Goal: Task Accomplishment & Management: Use online tool/utility

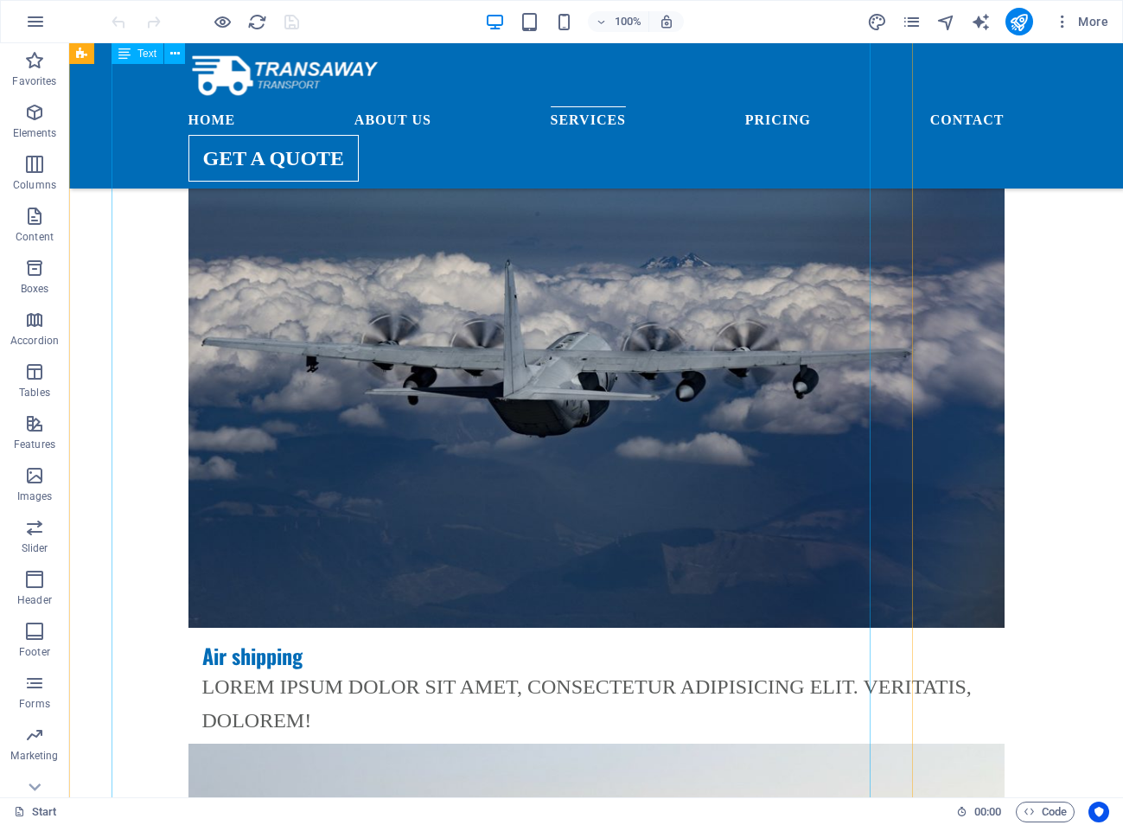
scroll to position [3976, 0]
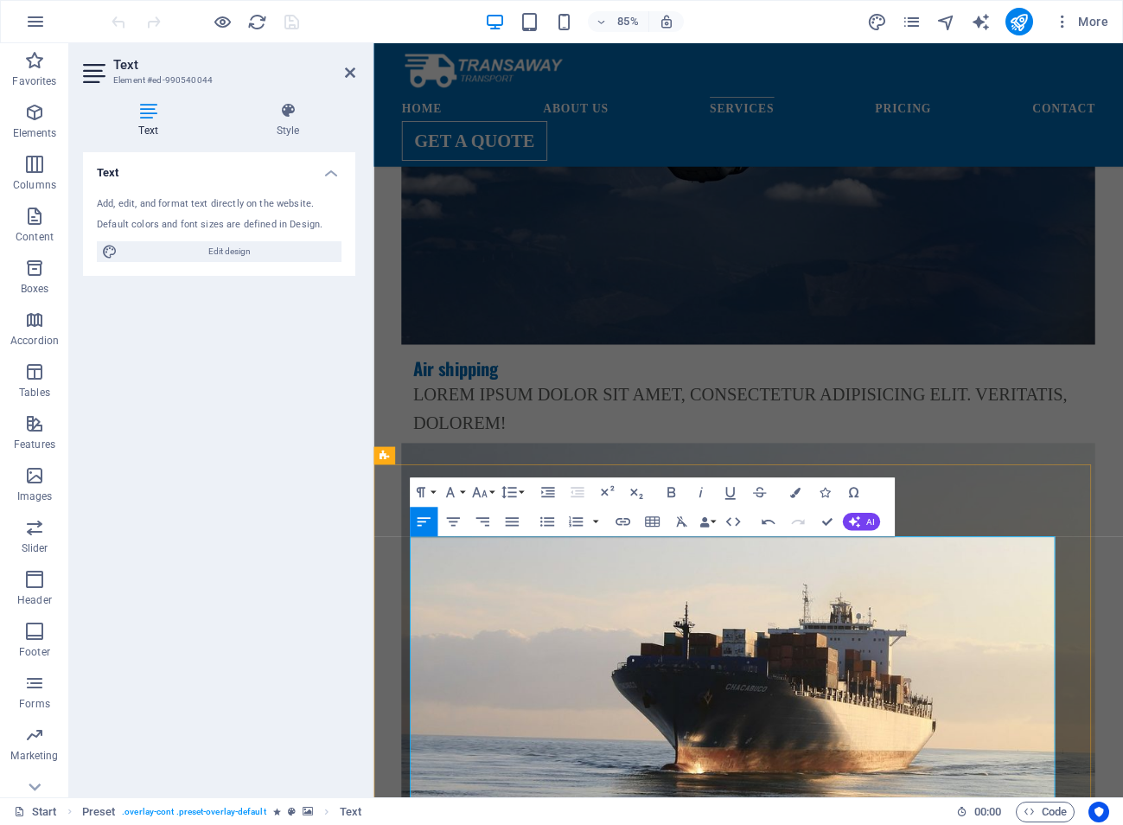
click at [430, 489] on button "Paragraph Format" at bounding box center [424, 491] width 28 height 29
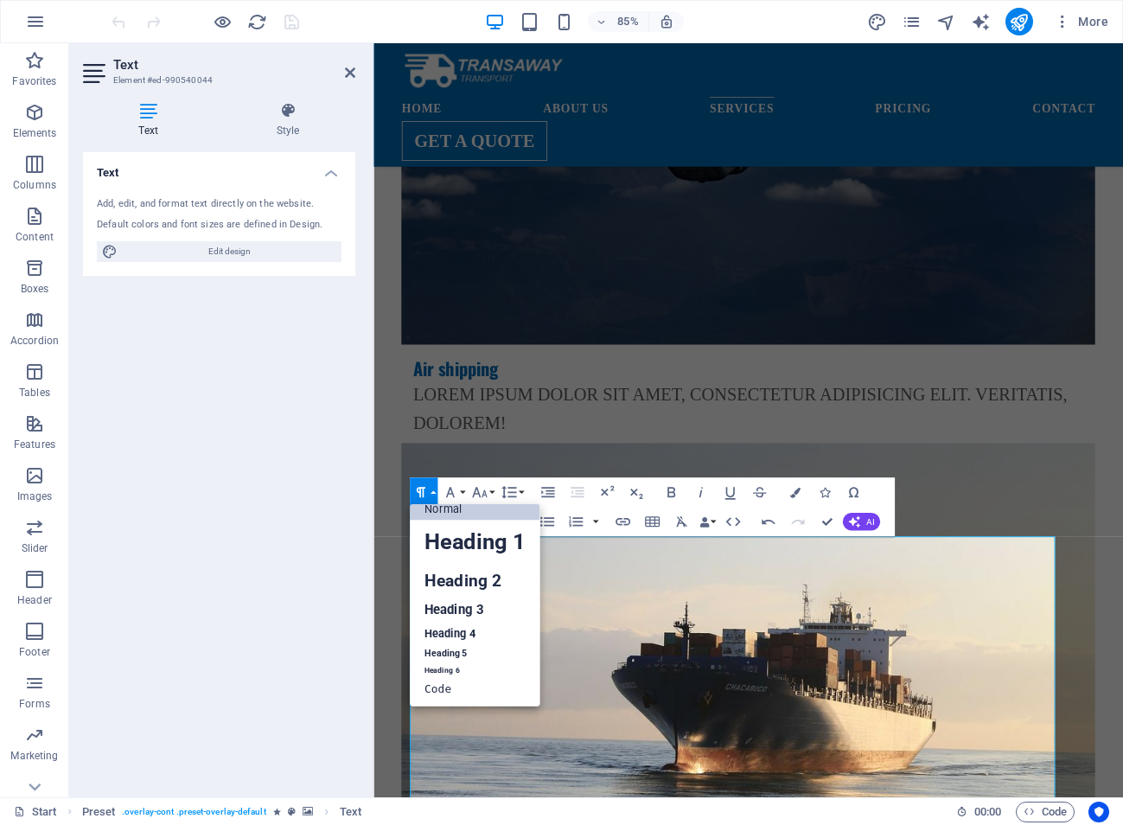
scroll to position [14, 0]
click at [488, 647] on link "Heading 5" at bounding box center [475, 654] width 131 height 18
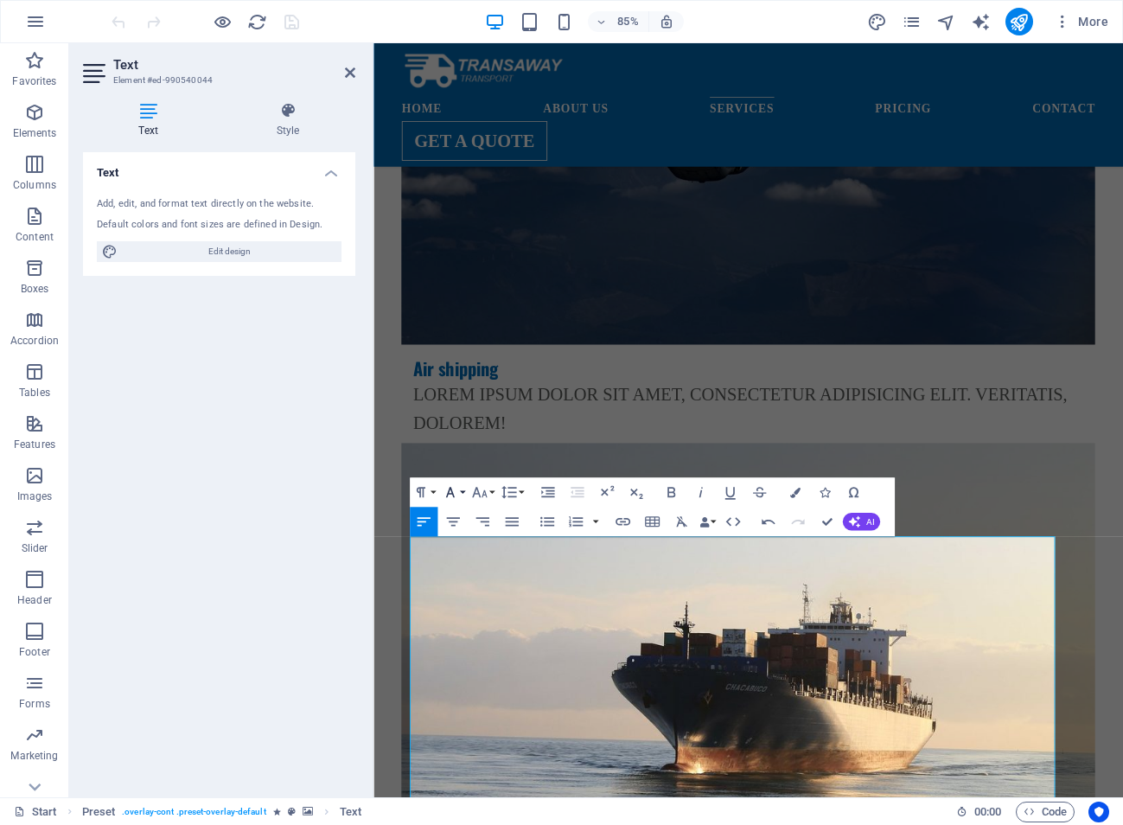
click at [457, 489] on icon "button" at bounding box center [449, 491] width 17 height 17
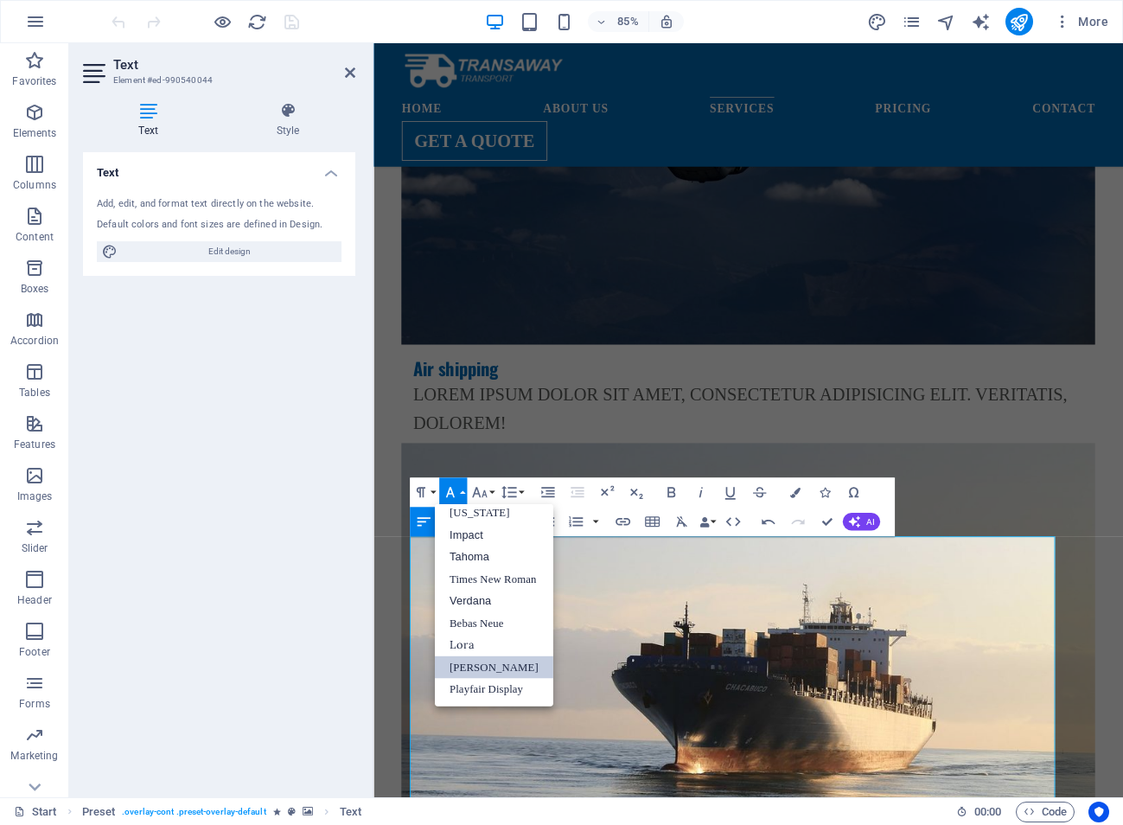
scroll to position [35, 0]
click at [485, 557] on link "Tahoma" at bounding box center [494, 557] width 118 height 22
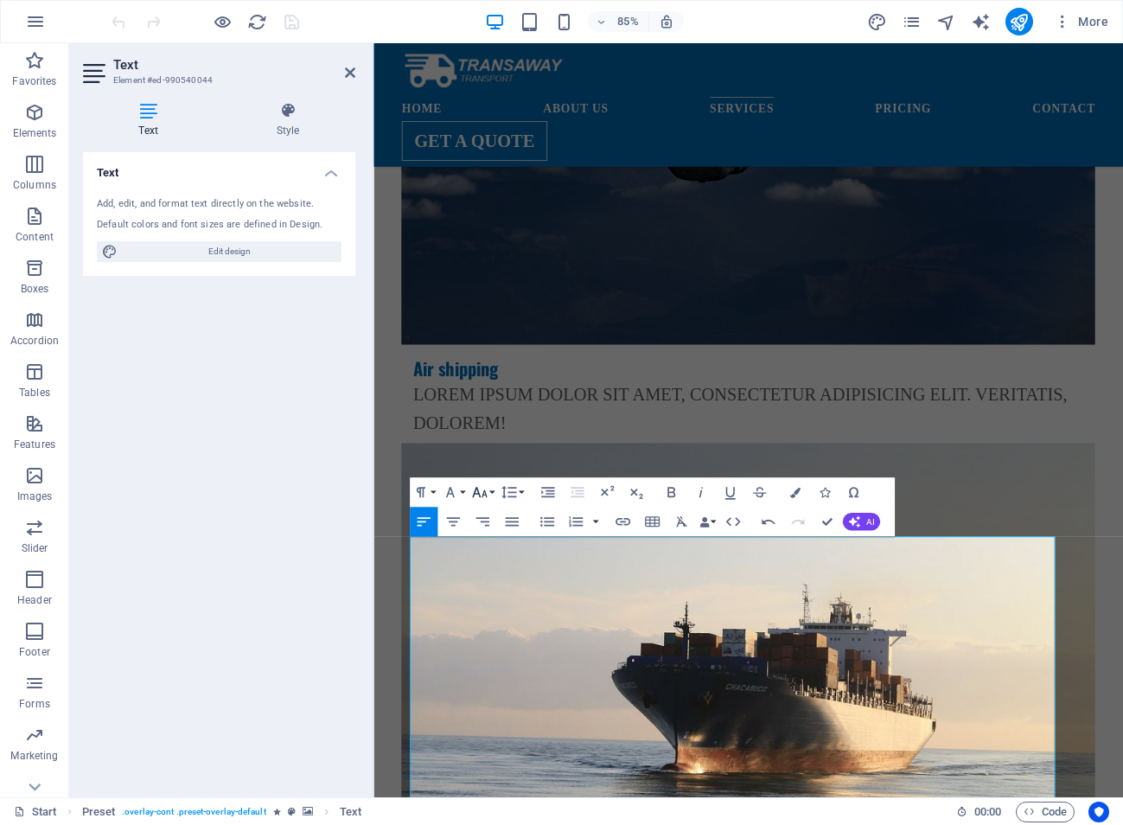
click at [494, 491] on button "Font Size" at bounding box center [482, 491] width 28 height 29
click at [488, 533] on link "18" at bounding box center [485, 535] width 53 height 22
click at [515, 520] on icon "button" at bounding box center [511, 521] width 17 height 17
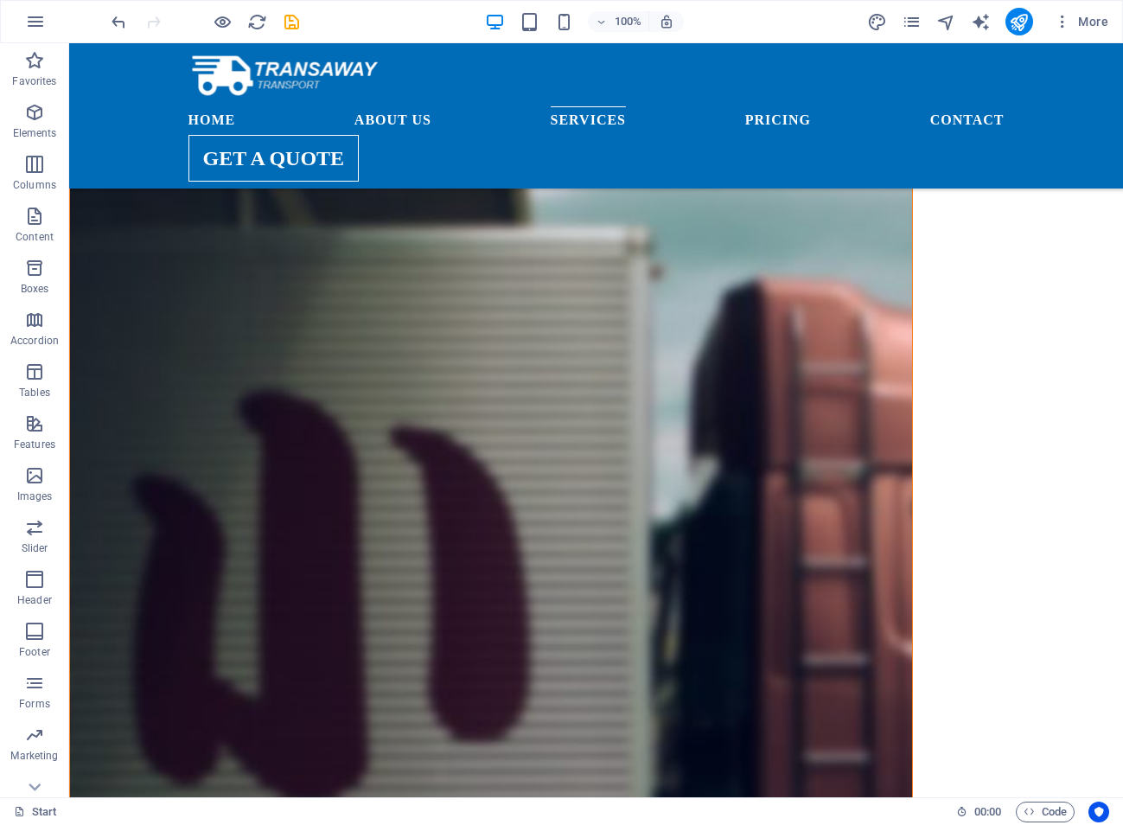
scroll to position [5531, 0]
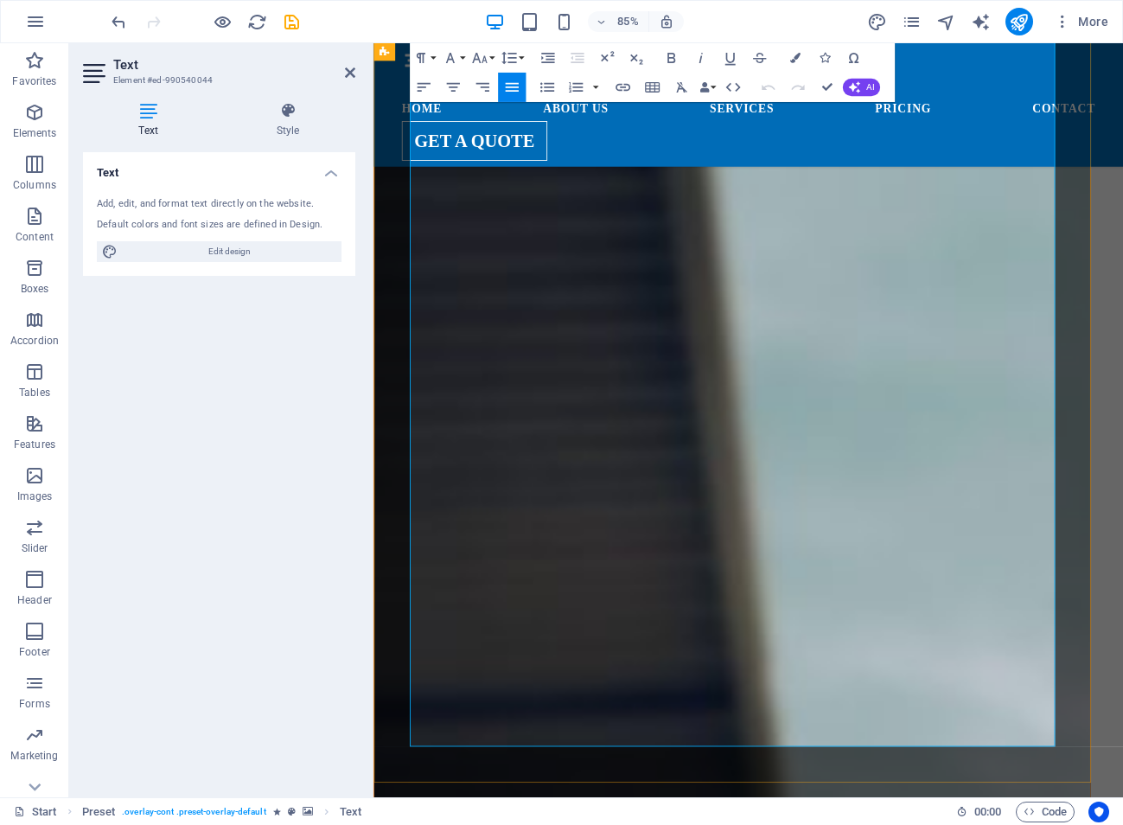
scroll to position [5409, 0]
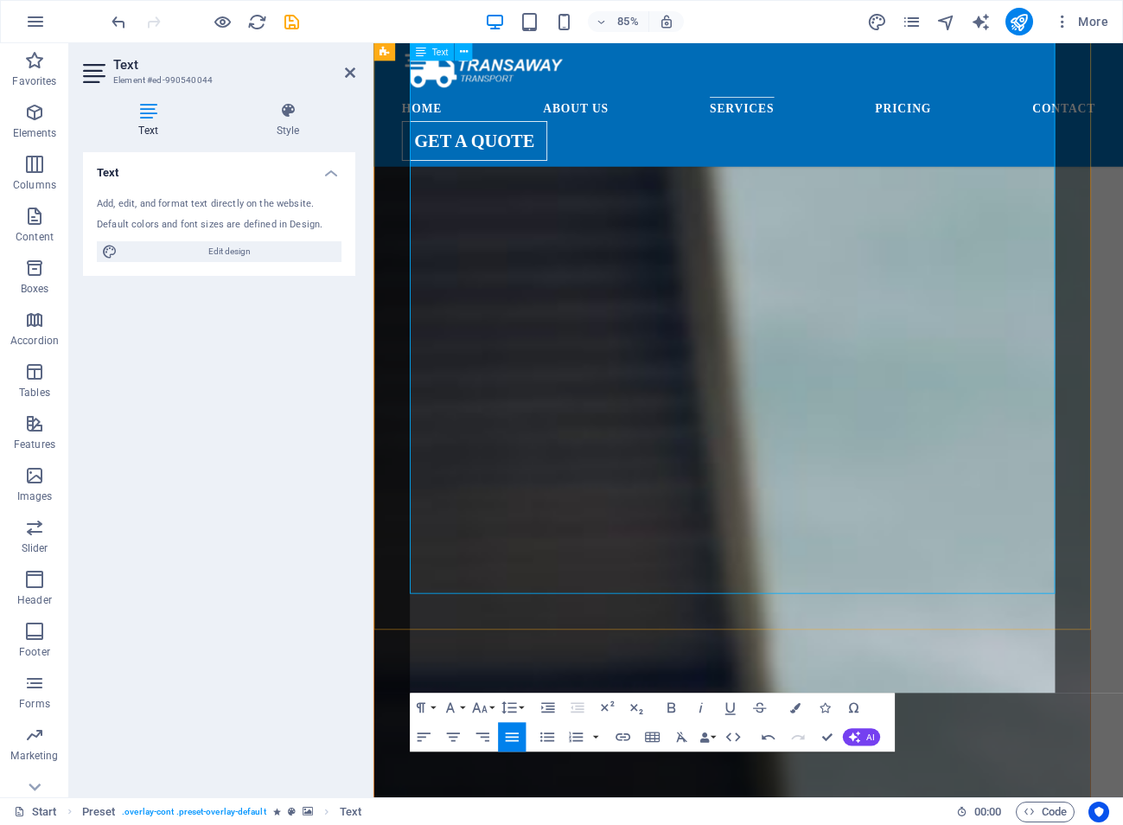
scroll to position [5502, 0]
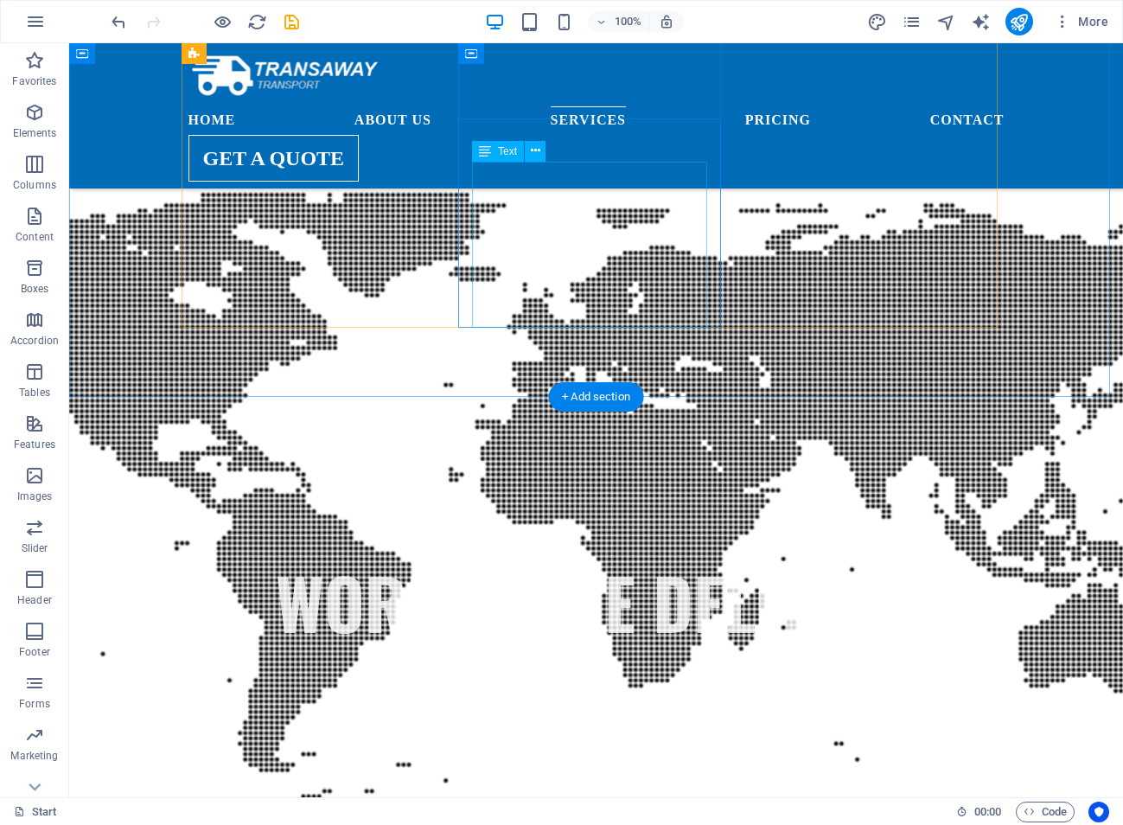
scroll to position [1613, 0]
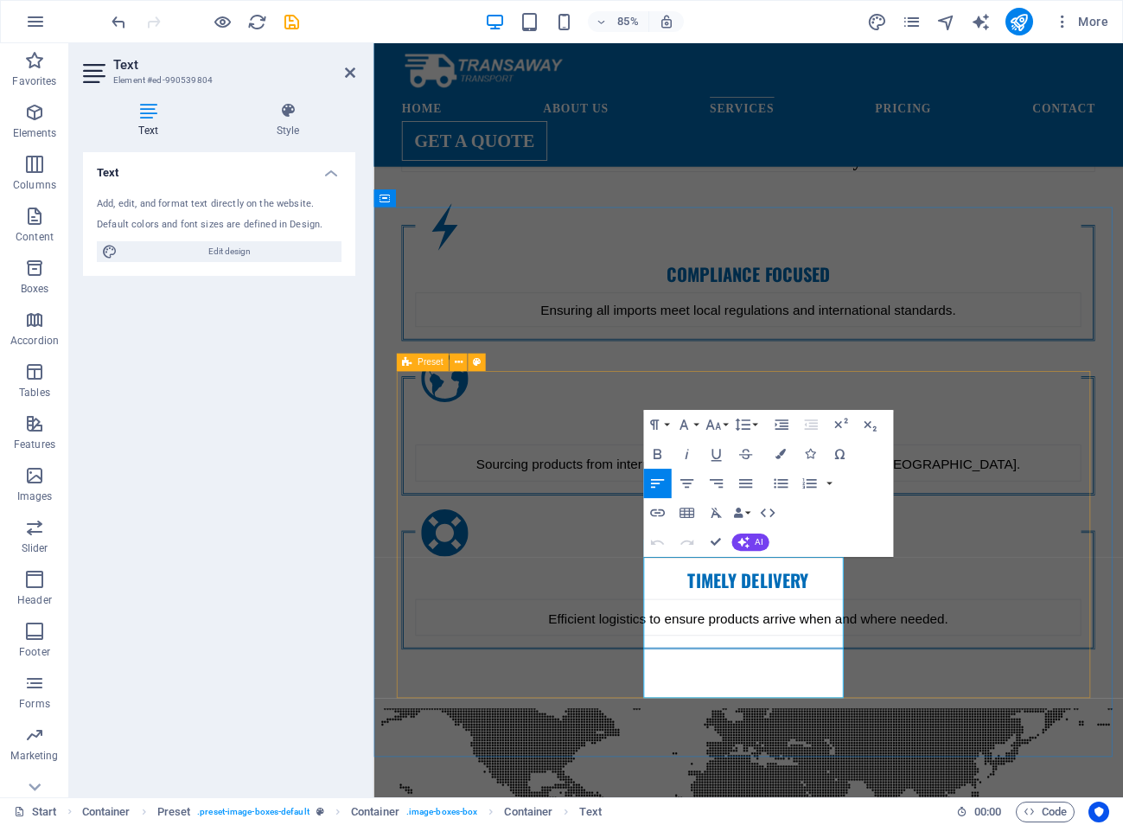
drag, startPoint x: 912, startPoint y: 721, endPoint x: 666, endPoint y: 580, distance: 283.0
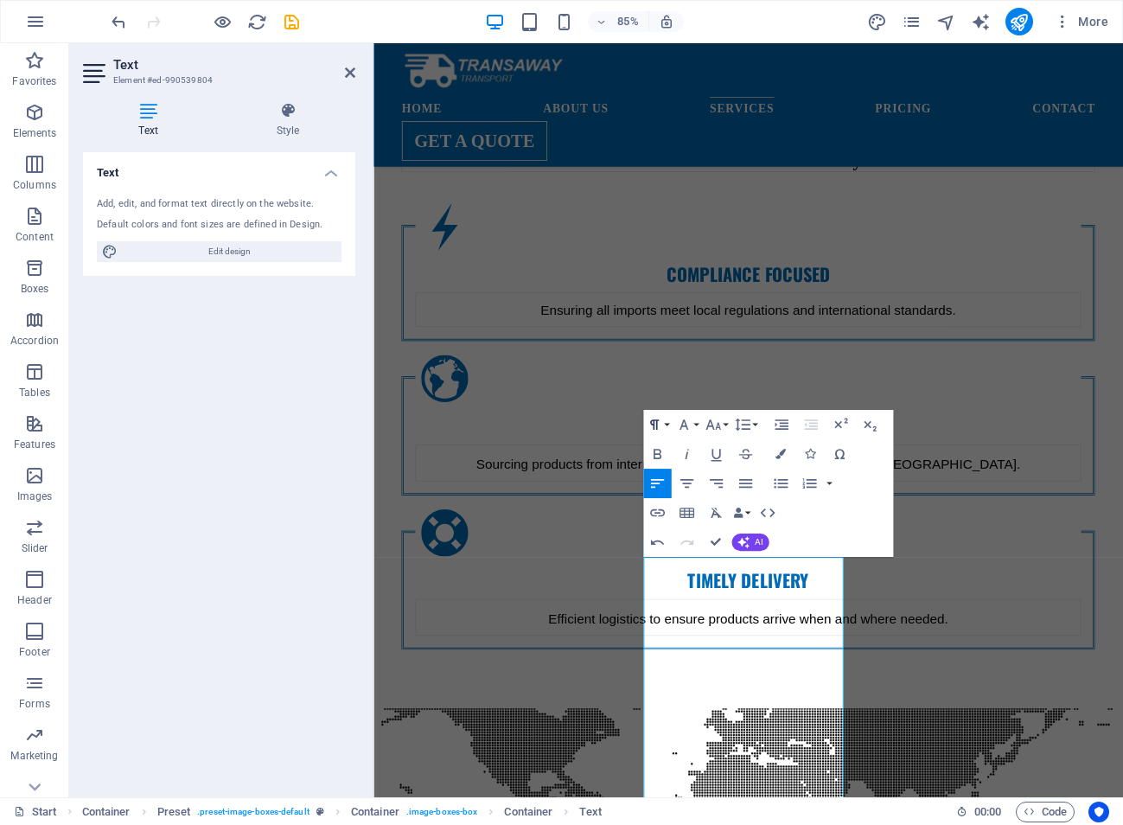
click at [664, 426] on button "Paragraph Format" at bounding box center [657, 424] width 28 height 29
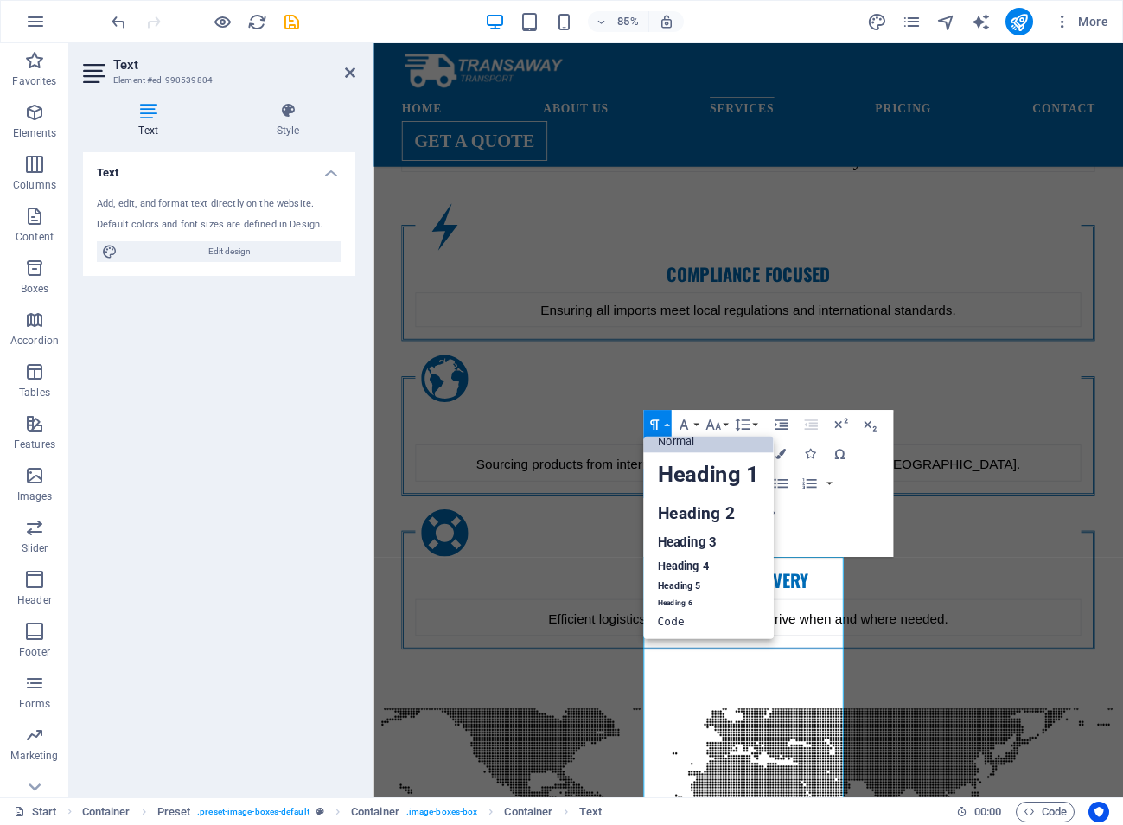
scroll to position [14, 0]
click at [697, 569] on link "Heading 4" at bounding box center [708, 566] width 131 height 22
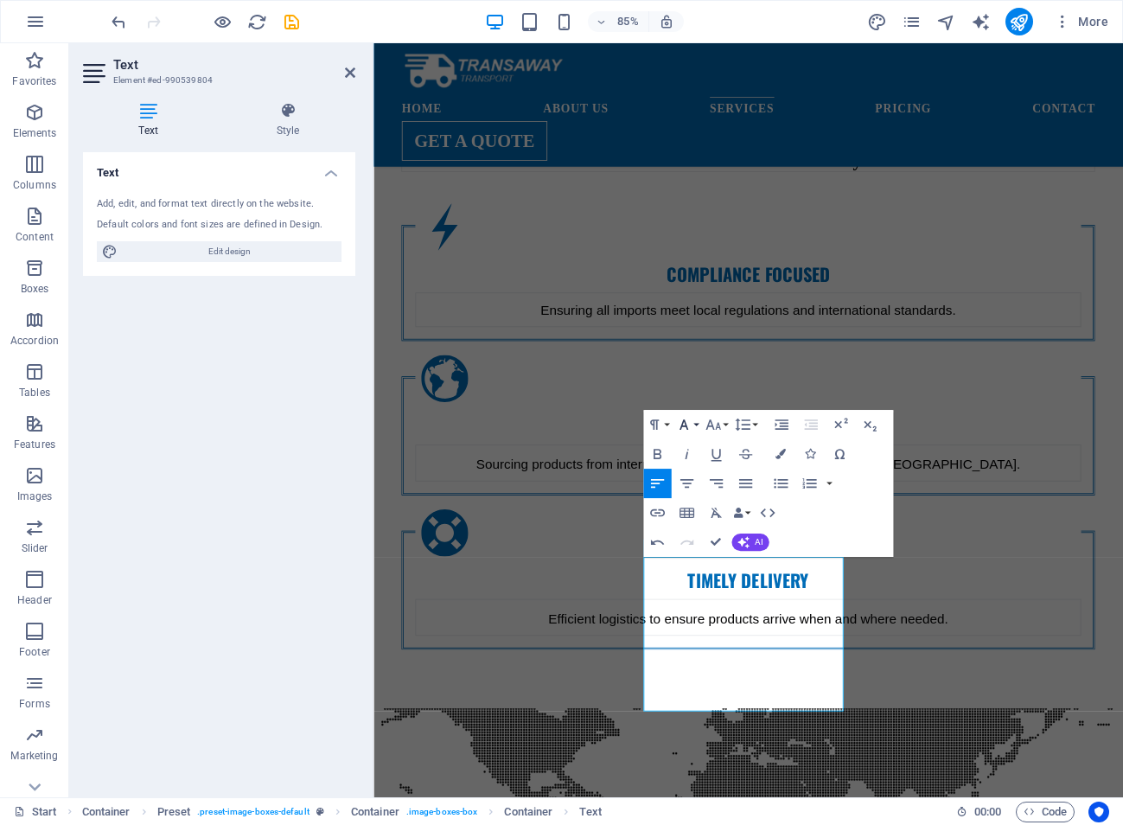
click at [687, 421] on icon "button" at bounding box center [682, 424] width 17 height 17
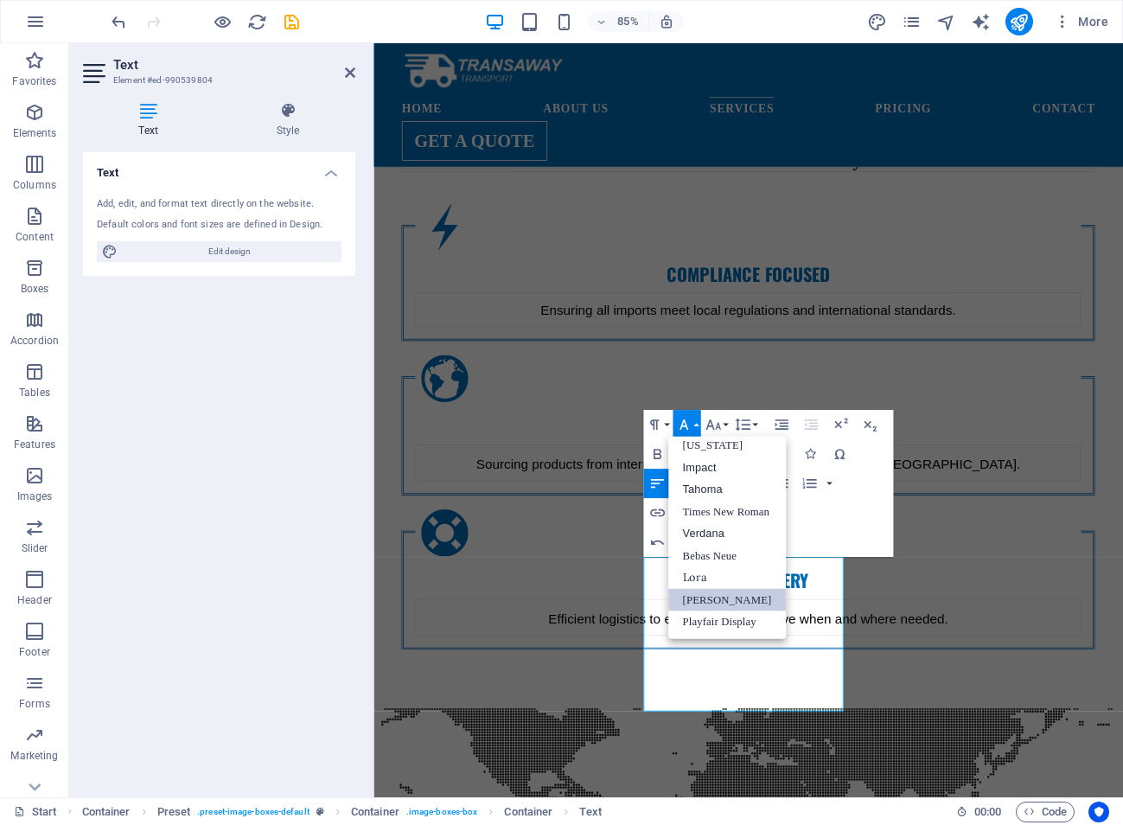
scroll to position [35, 0]
click at [718, 493] on link "Tahoma" at bounding box center [726, 489] width 118 height 22
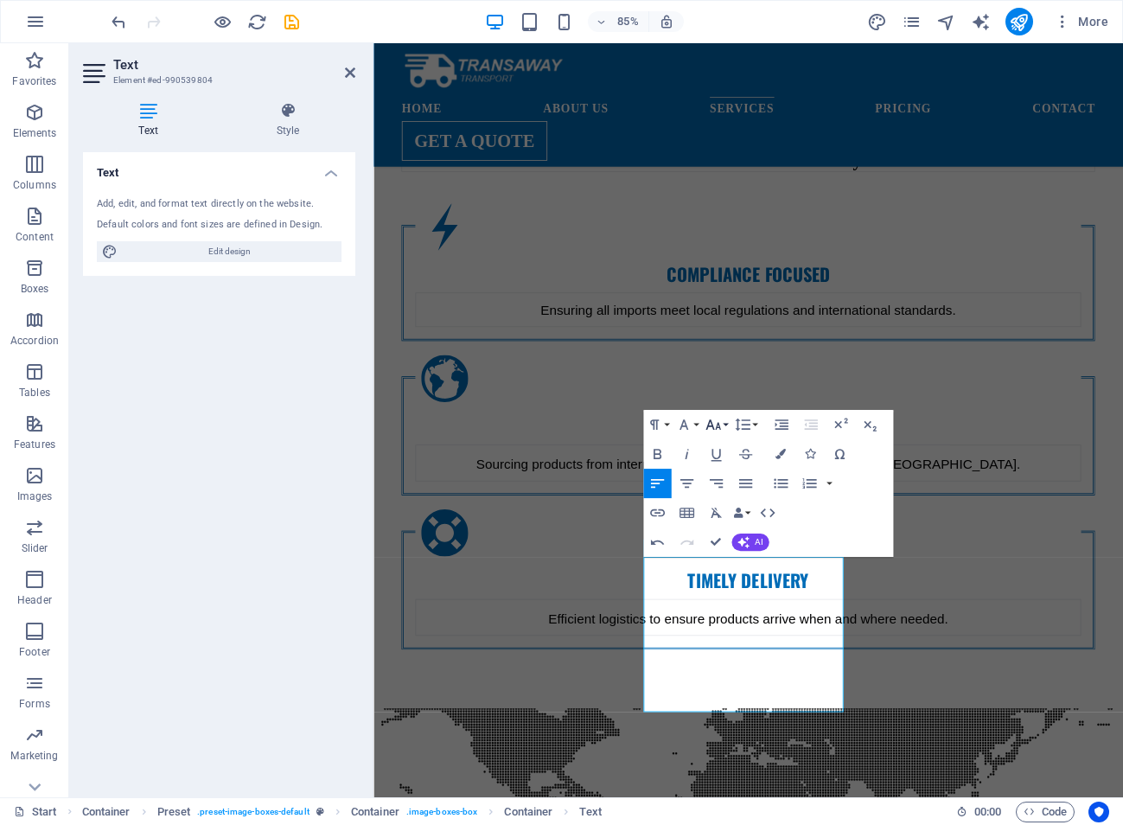
click at [721, 429] on icon "button" at bounding box center [712, 424] width 17 height 17
click at [722, 574] on link "18" at bounding box center [718, 585] width 53 height 22
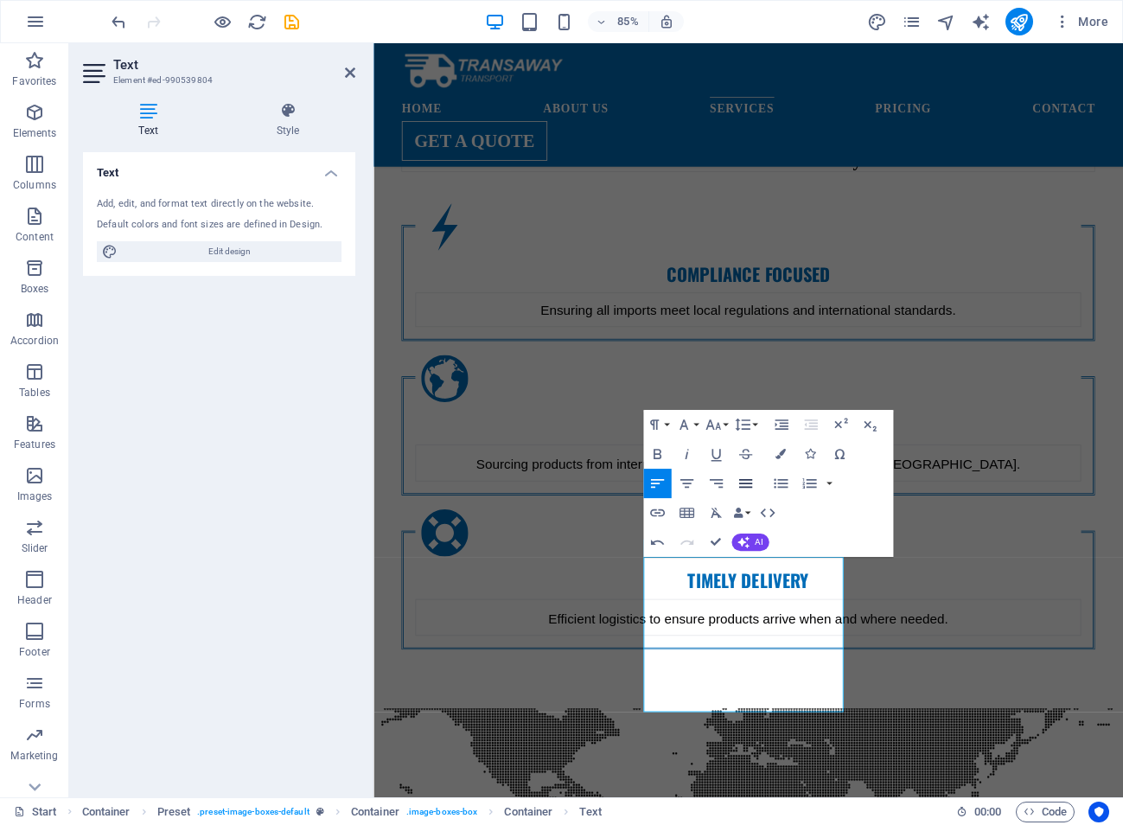
click at [742, 485] on icon "button" at bounding box center [743, 482] width 17 height 17
click at [659, 483] on icon "button" at bounding box center [655, 482] width 17 height 17
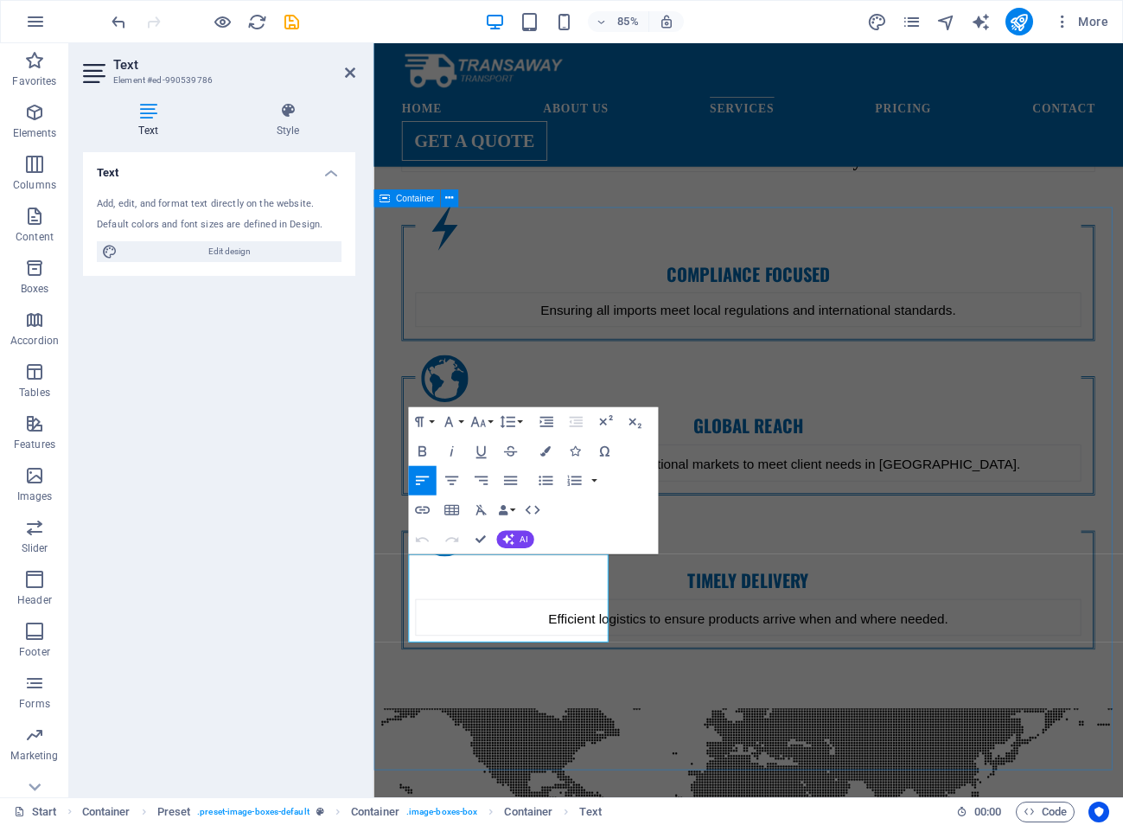
drag, startPoint x: 536, startPoint y: 672, endPoint x: 392, endPoint y: 589, distance: 165.7
click at [432, 420] on button "Paragraph Format" at bounding box center [422, 421] width 28 height 29
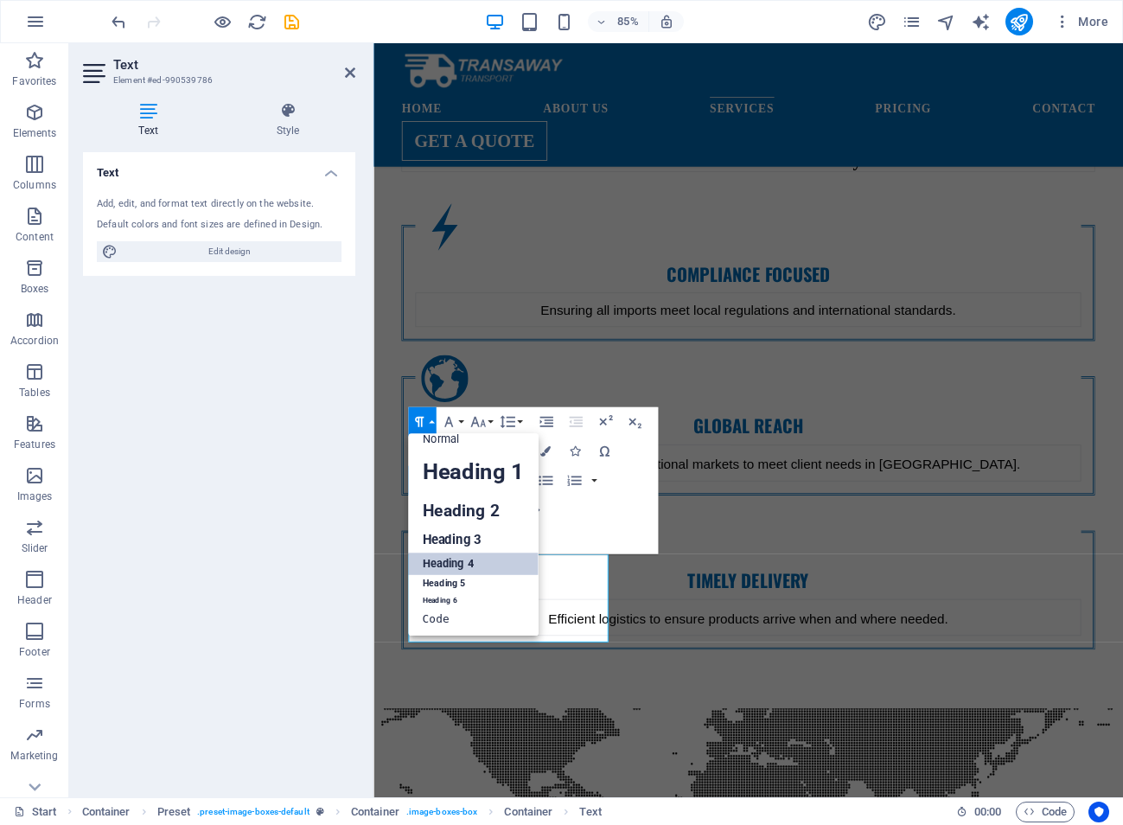
scroll to position [14, 0]
click at [432, 420] on button "Paragraph Format" at bounding box center [422, 421] width 28 height 29
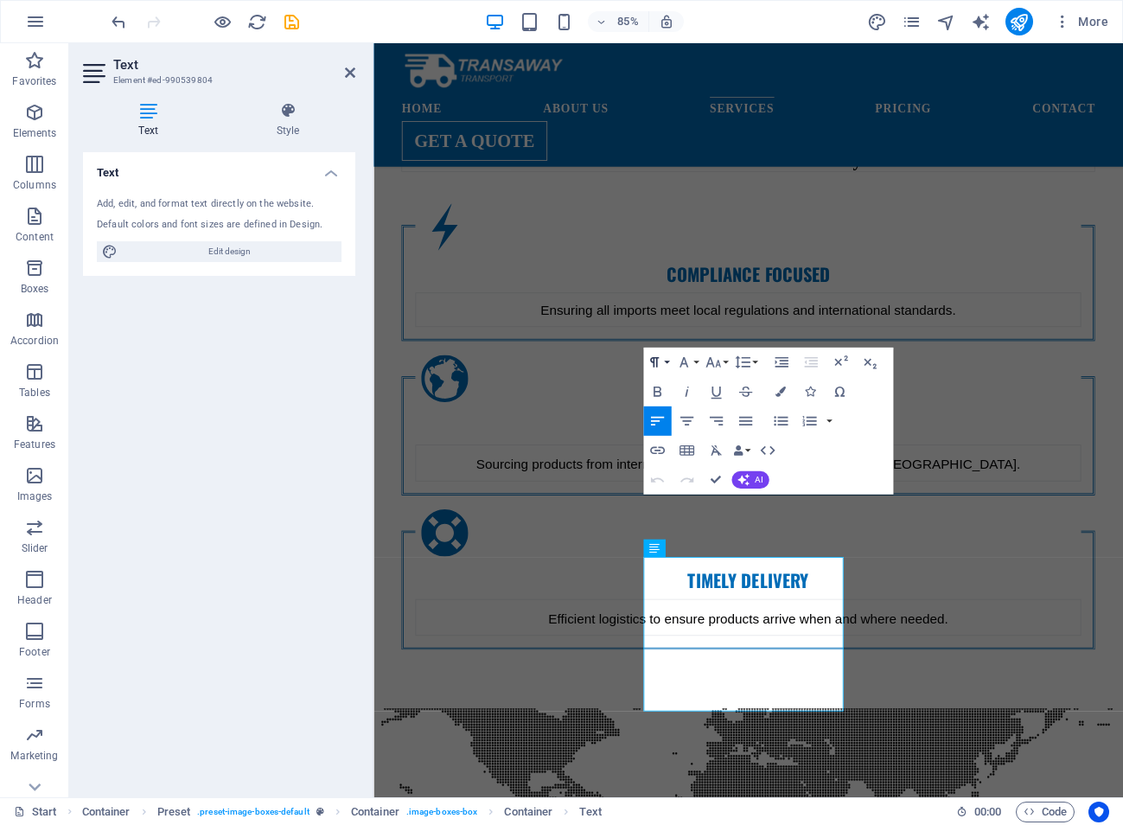
click at [660, 363] on icon "button" at bounding box center [653, 361] width 17 height 17
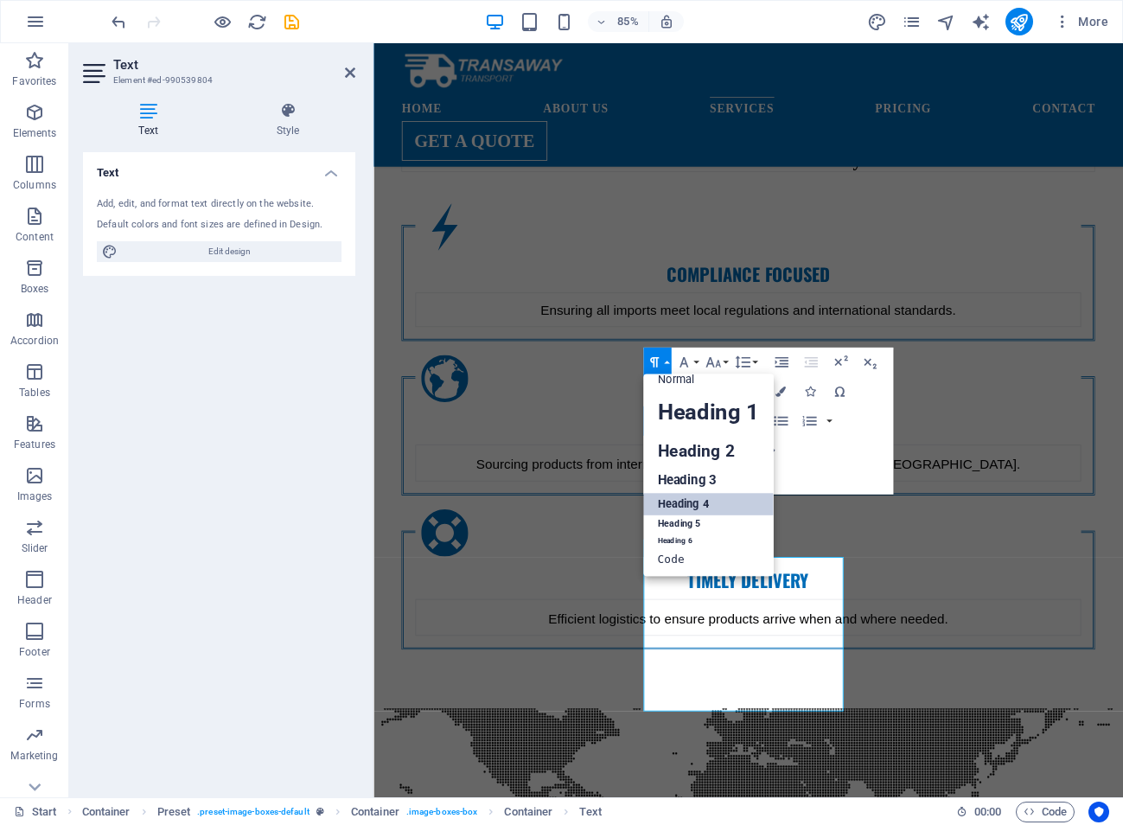
click at [660, 363] on icon "button" at bounding box center [653, 361] width 17 height 17
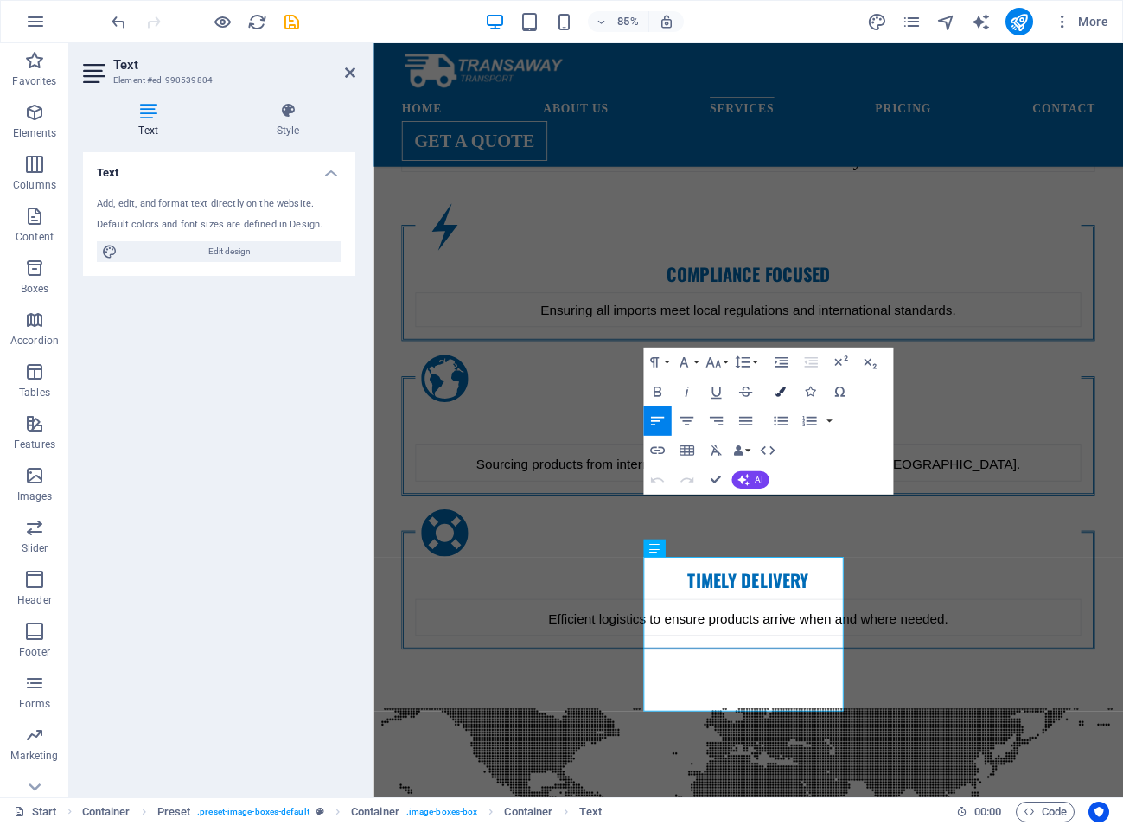
click at [782, 388] on icon "button" at bounding box center [780, 391] width 10 height 10
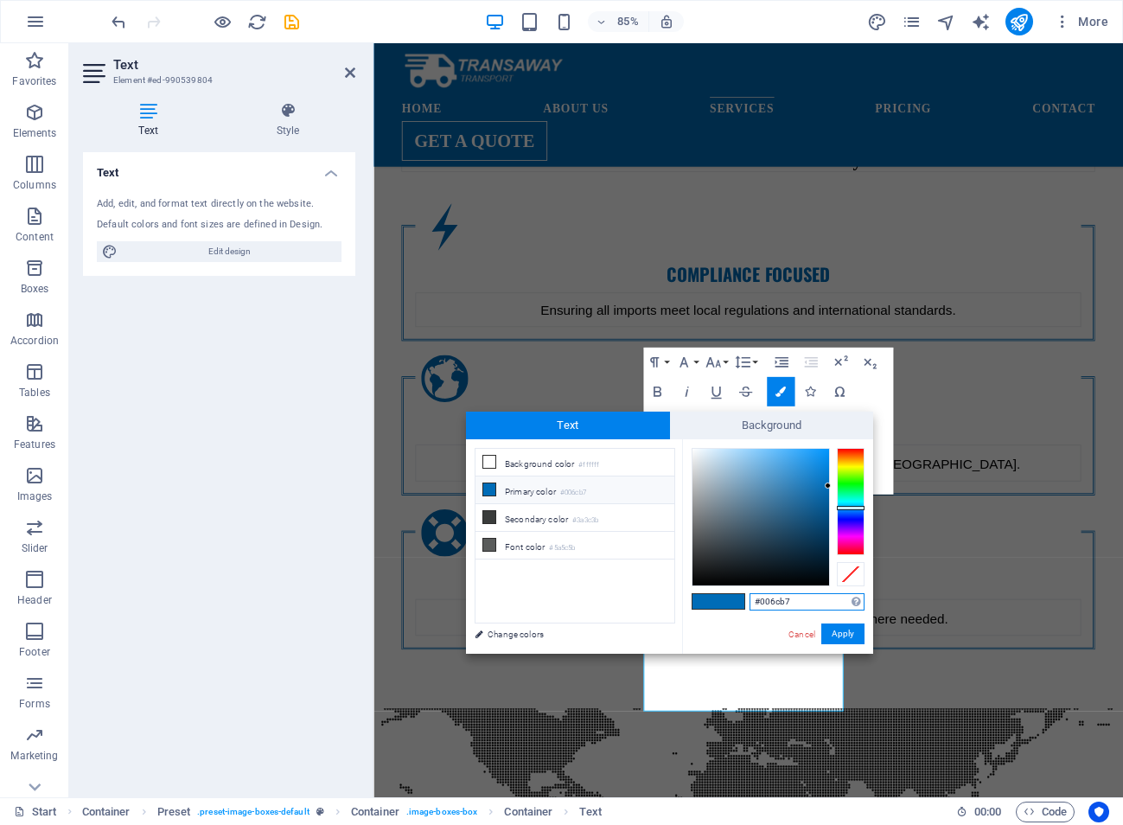
click at [825, 605] on input "#006cb7" at bounding box center [806, 601] width 115 height 17
drag, startPoint x: 806, startPoint y: 602, endPoint x: 743, endPoint y: 602, distance: 63.1
click at [743, 602] on div "#006cb7 Supported formats #0852ed rgb(8, 82, 237) rgba(8, 82, 237, 90%) hsv(221…" at bounding box center [777, 671] width 191 height 465
paste input "30304"
type input "#030304"
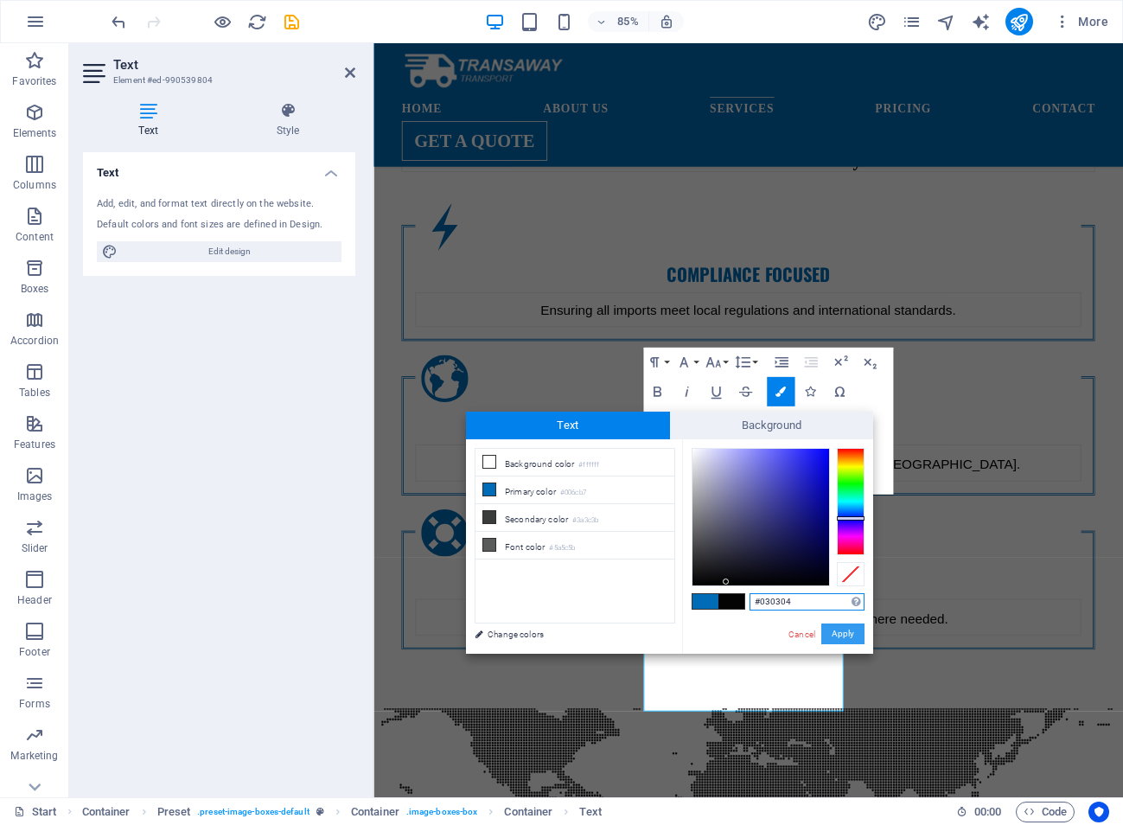
drag, startPoint x: 838, startPoint y: 630, endPoint x: 546, endPoint y: 689, distance: 298.0
click at [838, 630] on button "Apply" at bounding box center [842, 633] width 43 height 21
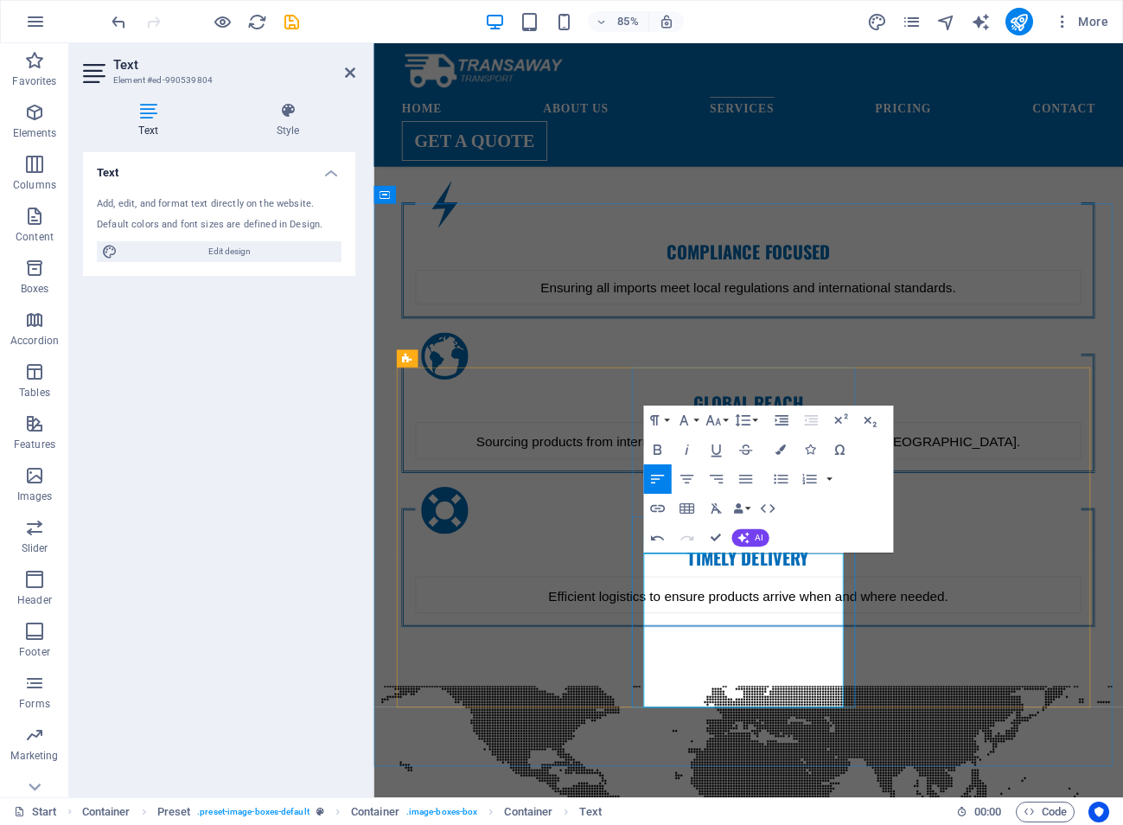
scroll to position [1699, 0]
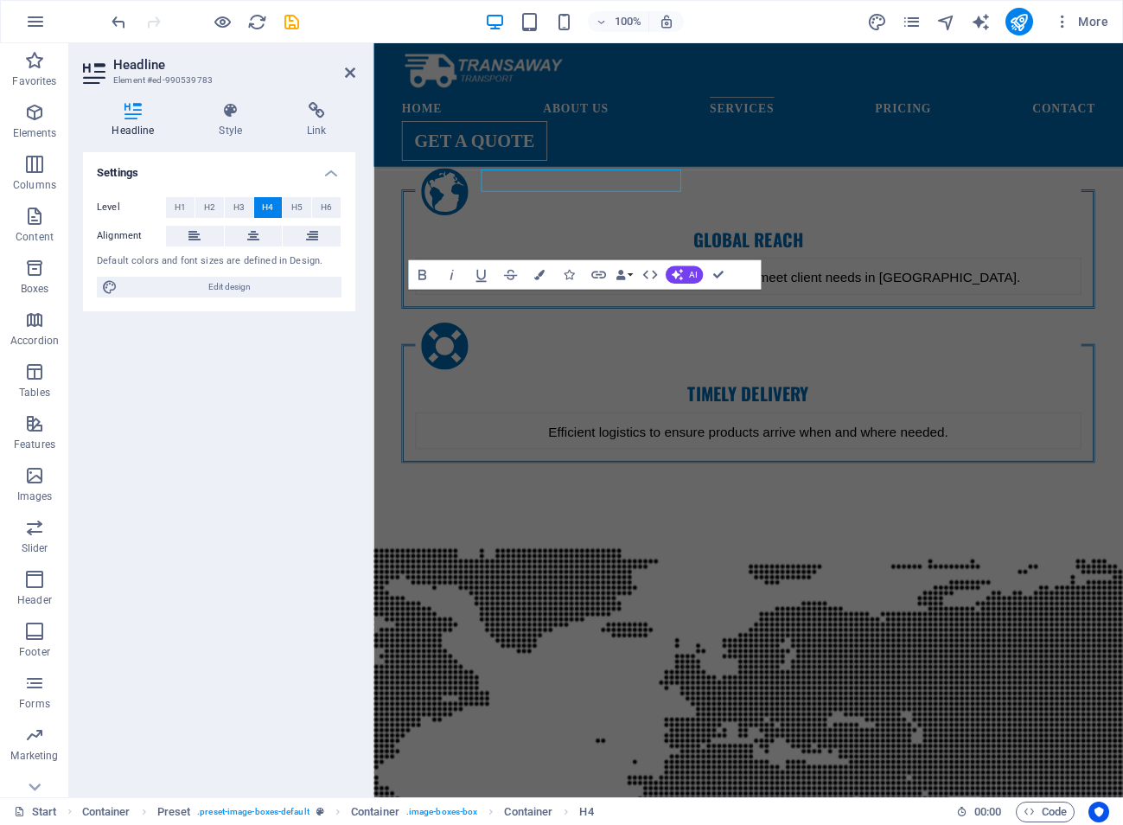
scroll to position [1832, 0]
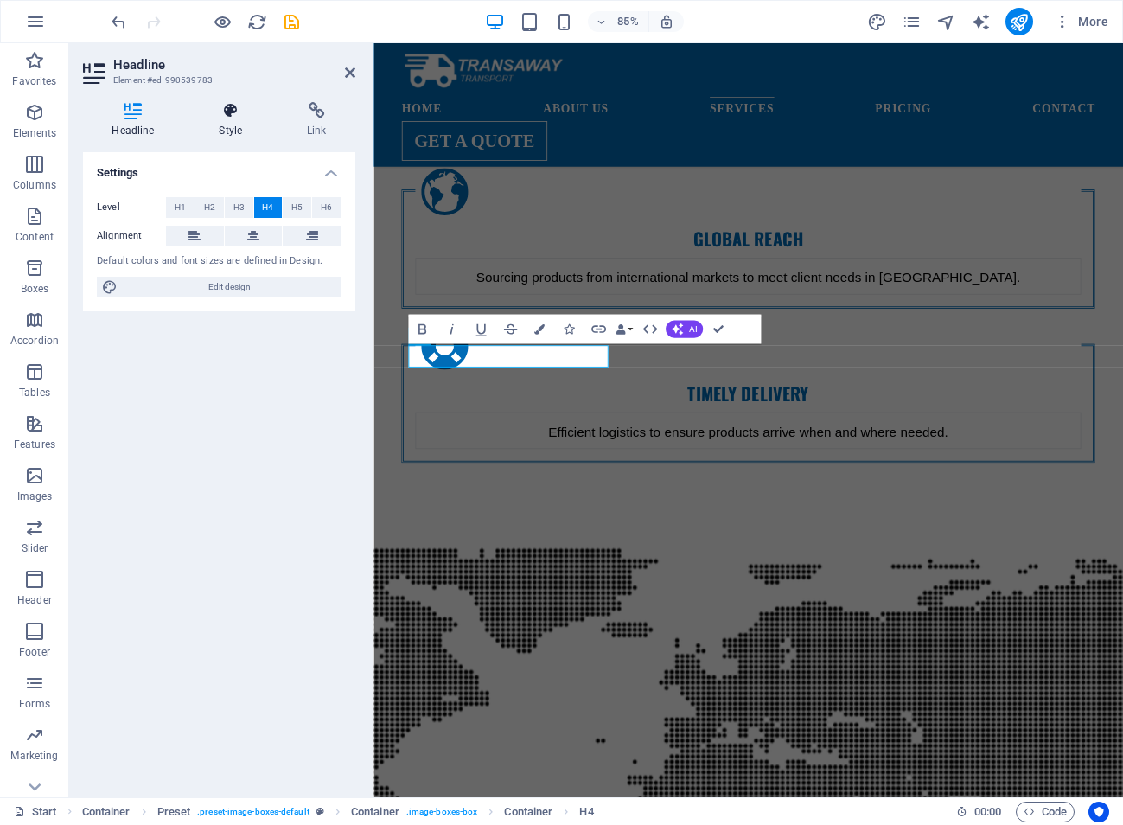
click at [231, 104] on icon at bounding box center [230, 110] width 81 height 17
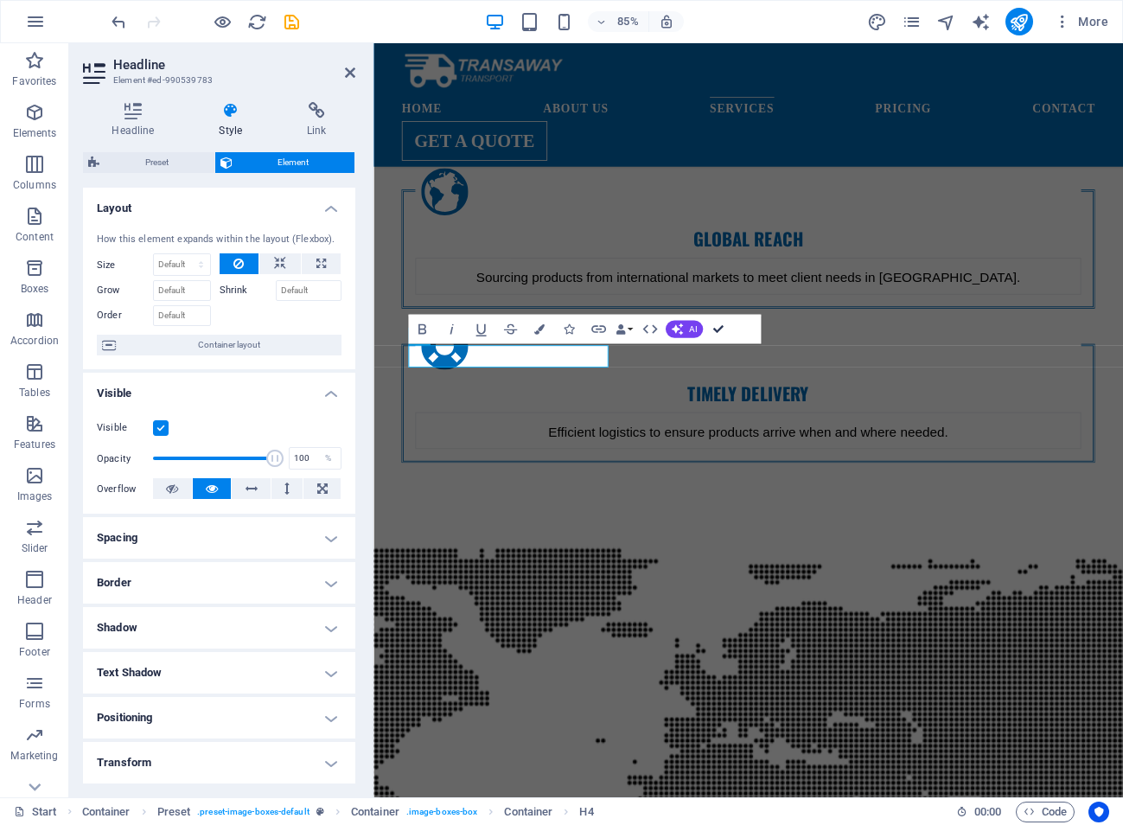
scroll to position [1699, 0]
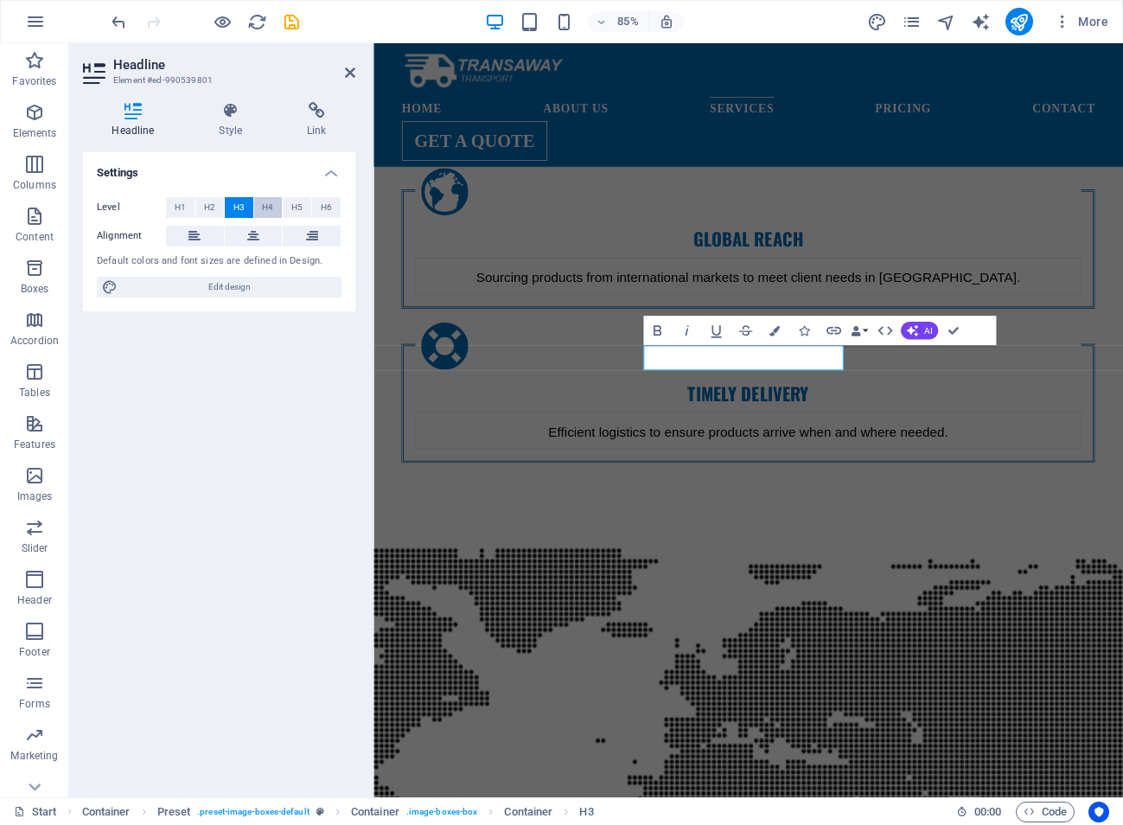
click at [265, 208] on span "H4" at bounding box center [267, 207] width 11 height 21
click at [242, 204] on span "H3" at bounding box center [238, 207] width 11 height 21
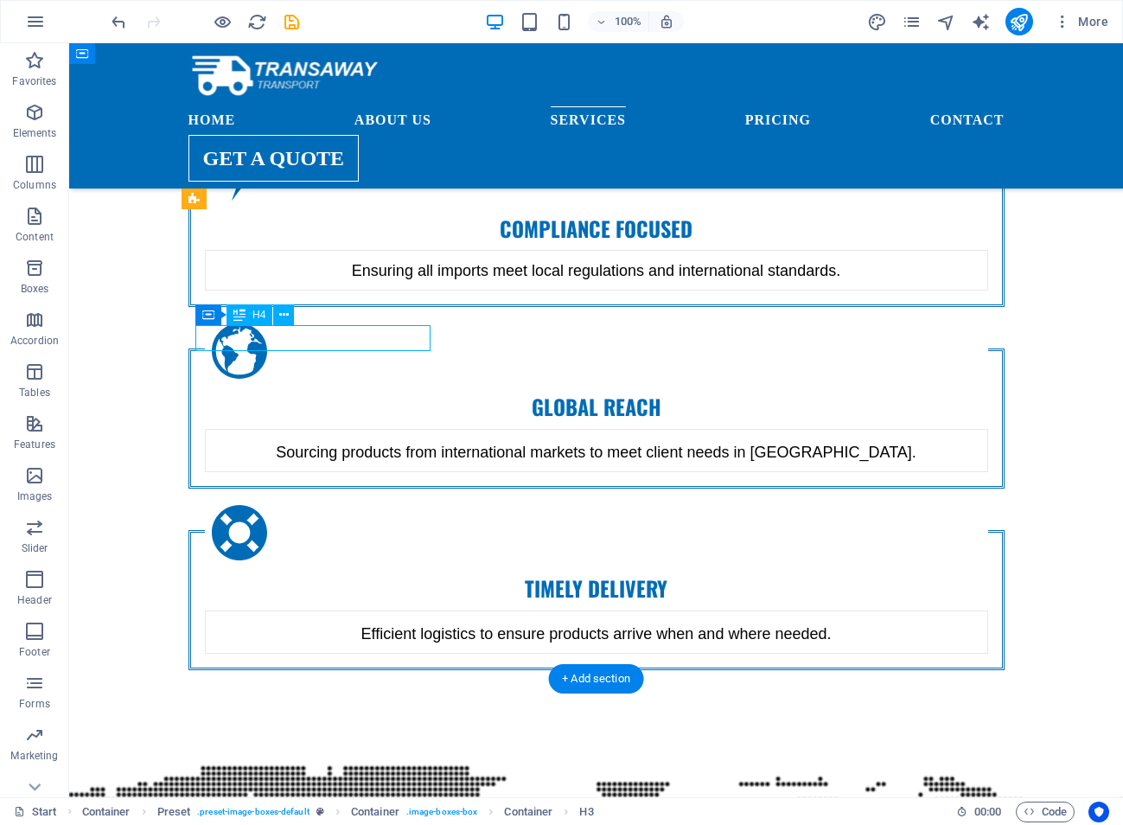
scroll to position [1832, 0]
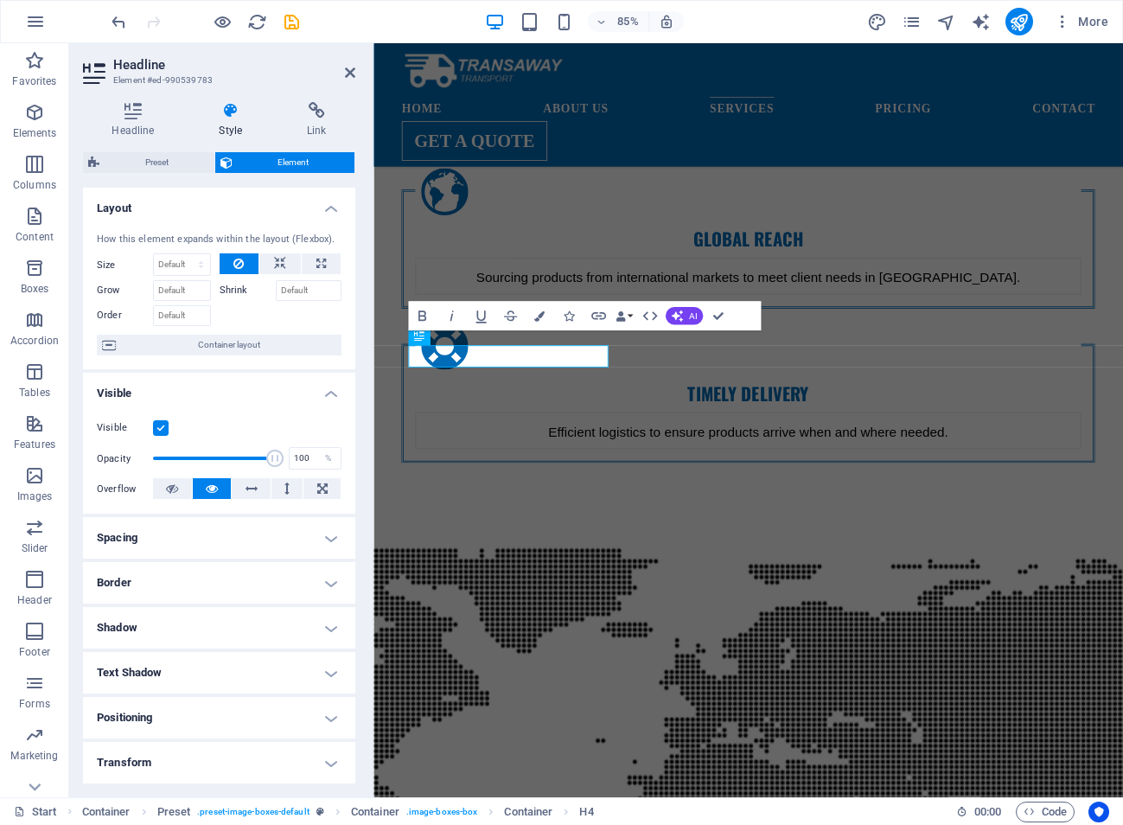
click at [231, 118] on icon at bounding box center [230, 110] width 81 height 17
click at [122, 117] on icon at bounding box center [133, 110] width 100 height 17
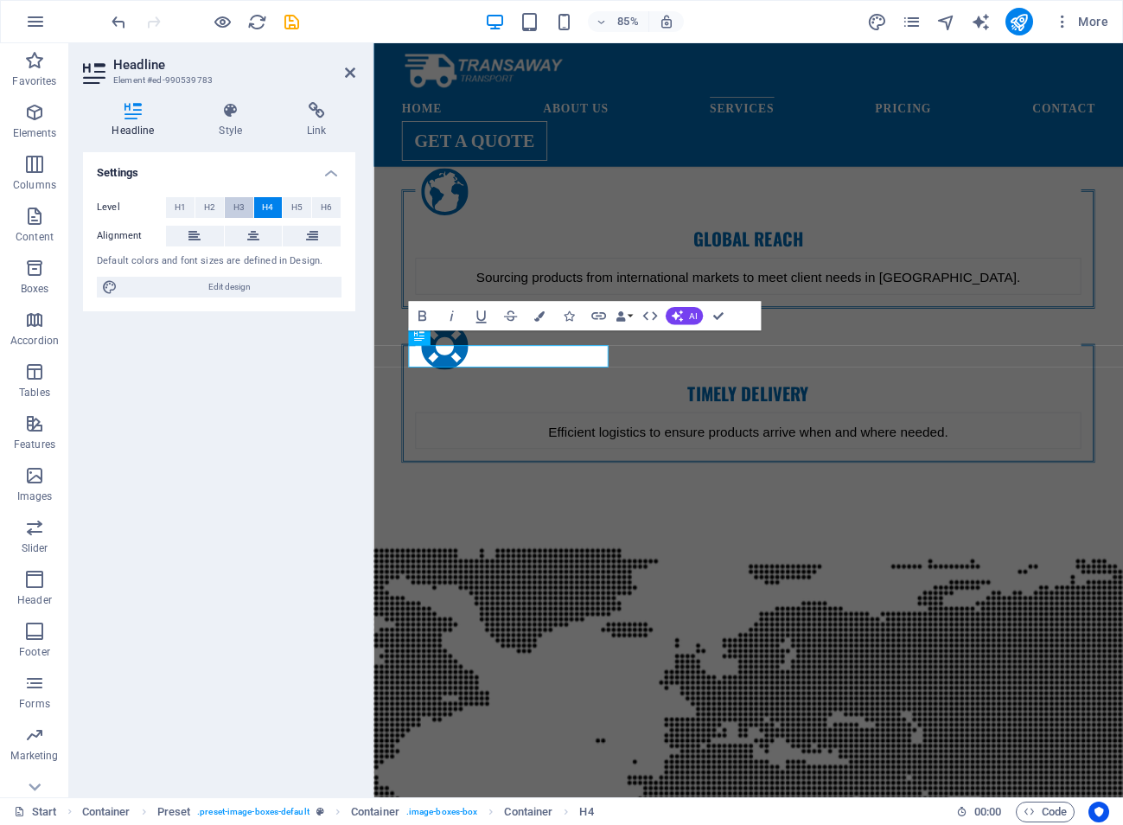
click at [240, 208] on span "H3" at bounding box center [238, 207] width 11 height 21
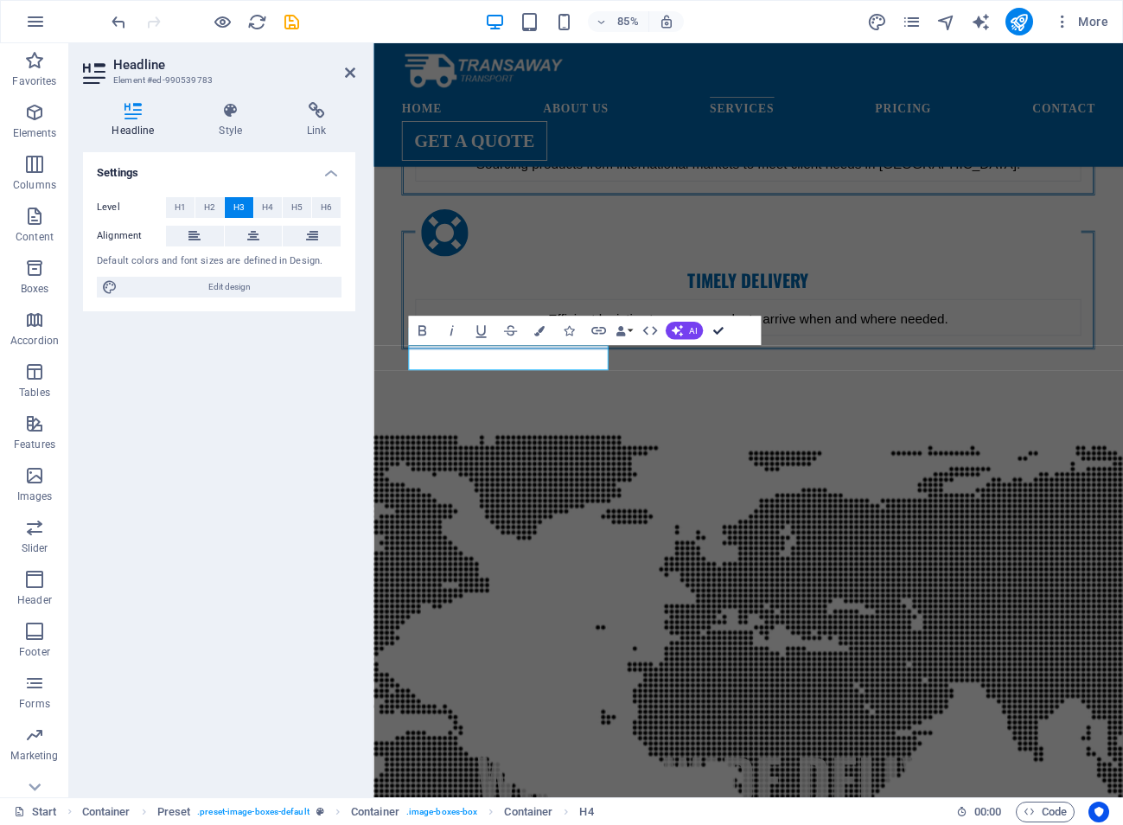
scroll to position [1699, 0]
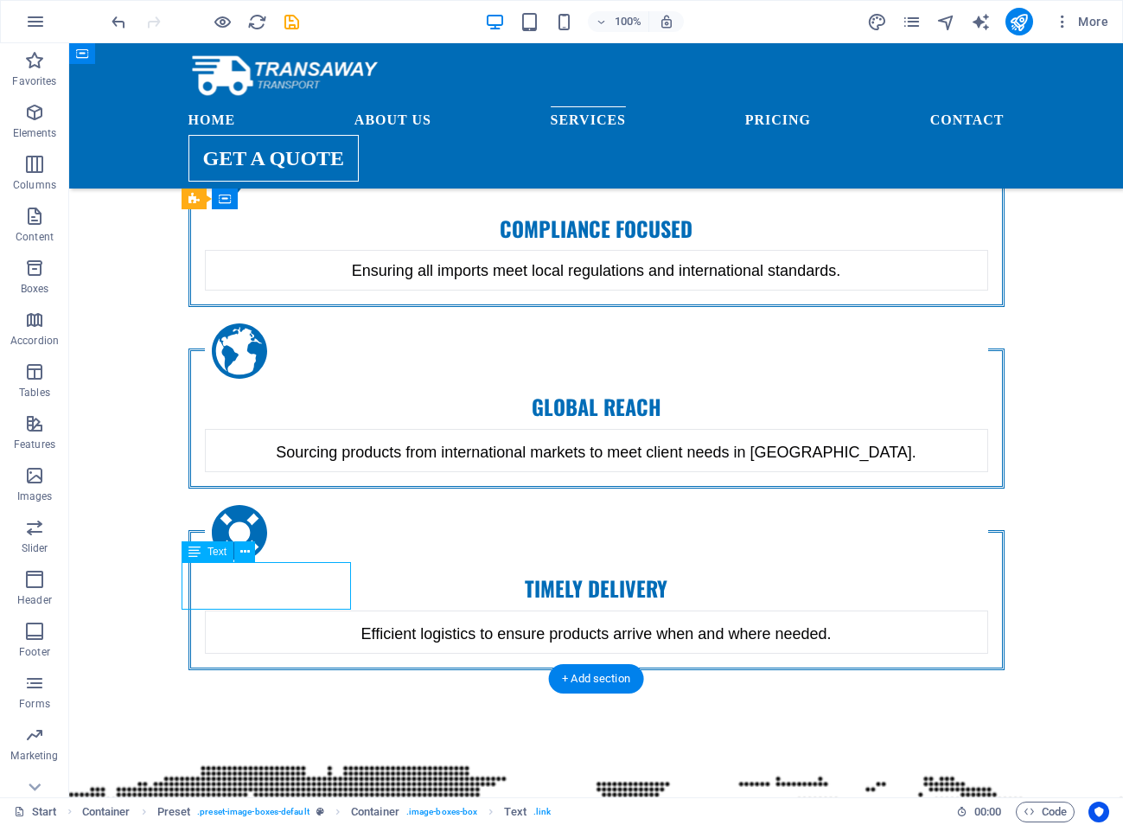
scroll to position [1832, 0]
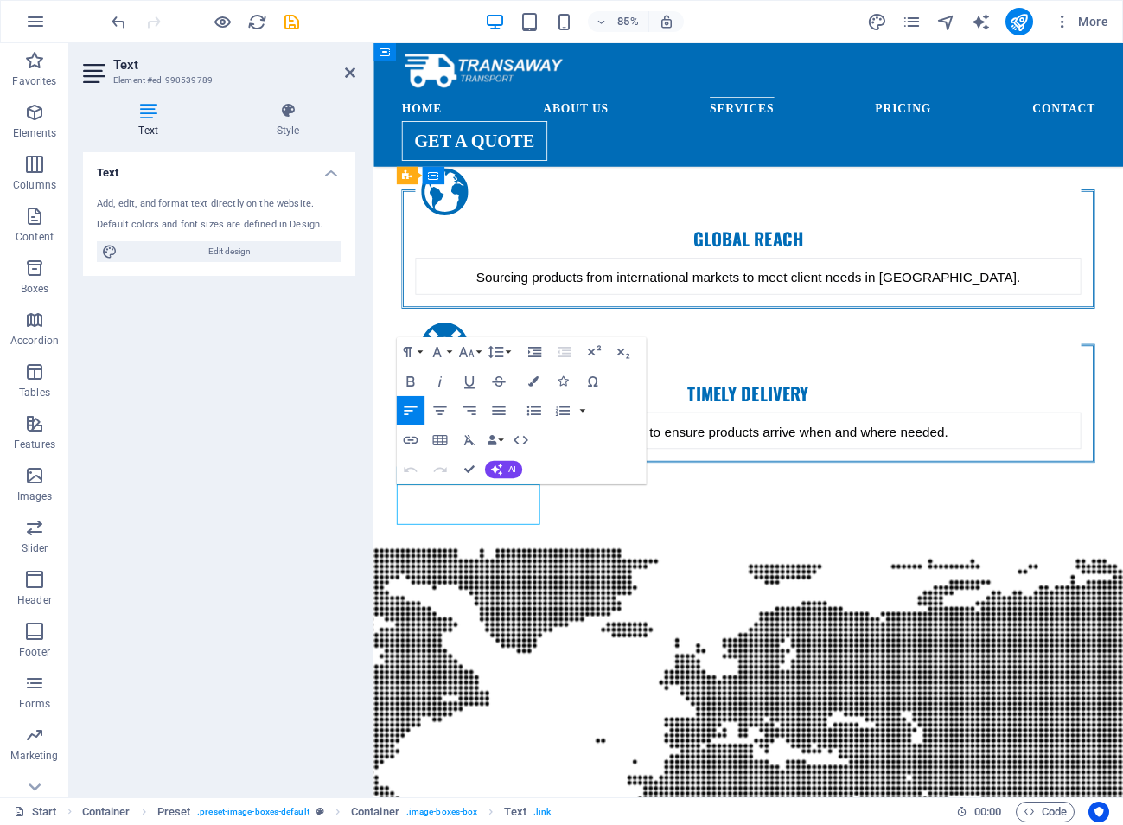
drag, startPoint x: 561, startPoint y: 571, endPoint x: 417, endPoint y: 578, distance: 144.5
click at [419, 347] on button "Paragraph Format" at bounding box center [410, 351] width 28 height 29
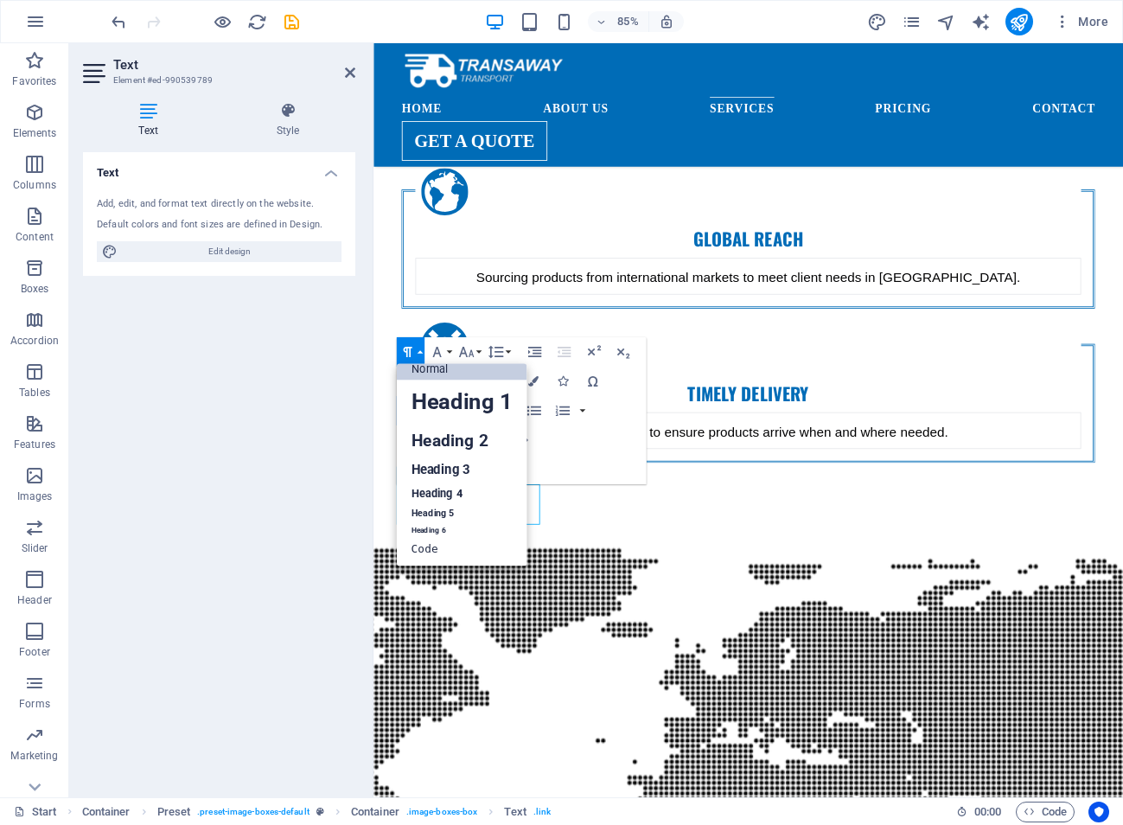
scroll to position [14, 0]
click at [457, 500] on link "Heading 4" at bounding box center [461, 494] width 131 height 22
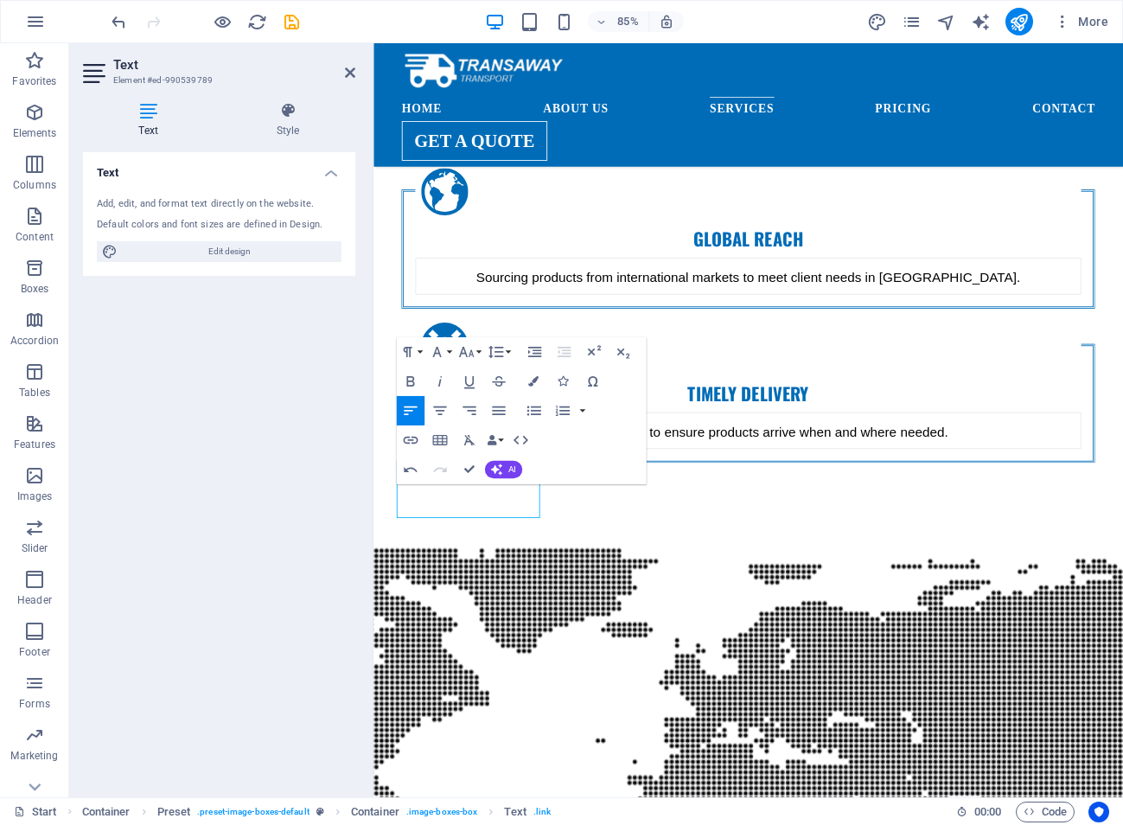
scroll to position [1840, 0]
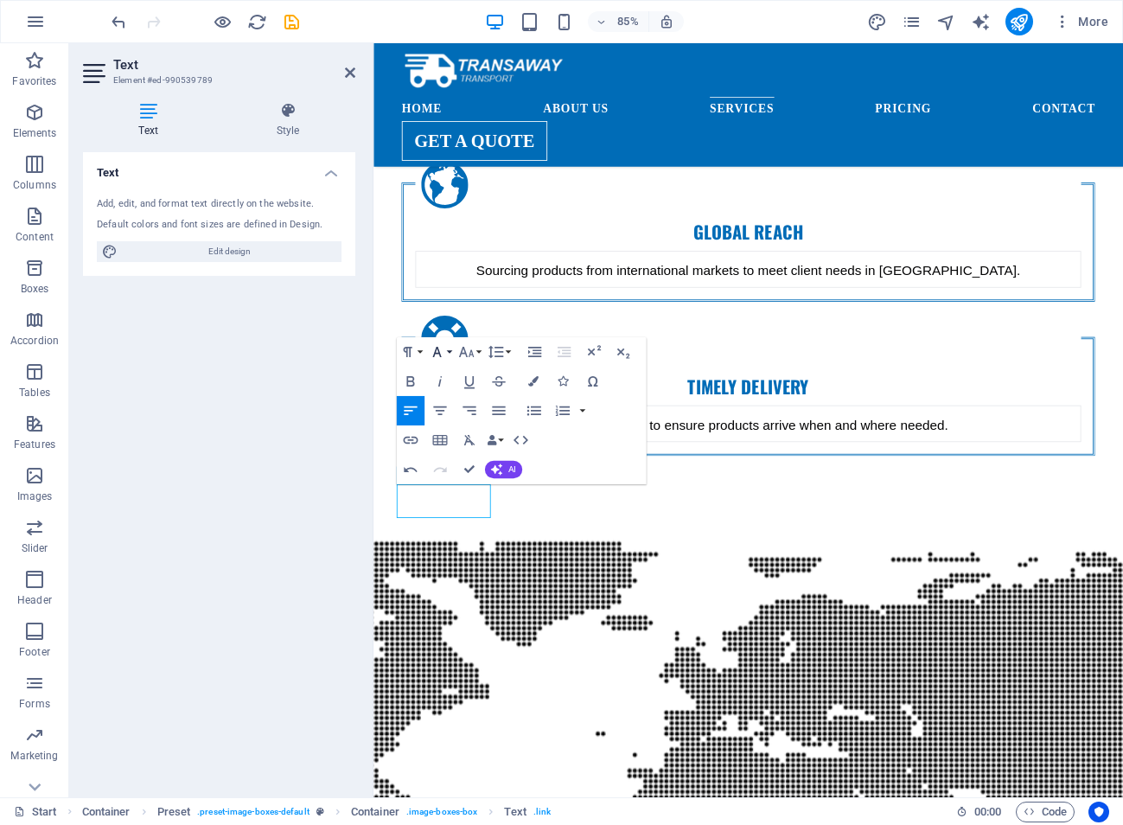
click at [446, 353] on button "Font Family" at bounding box center [439, 351] width 28 height 29
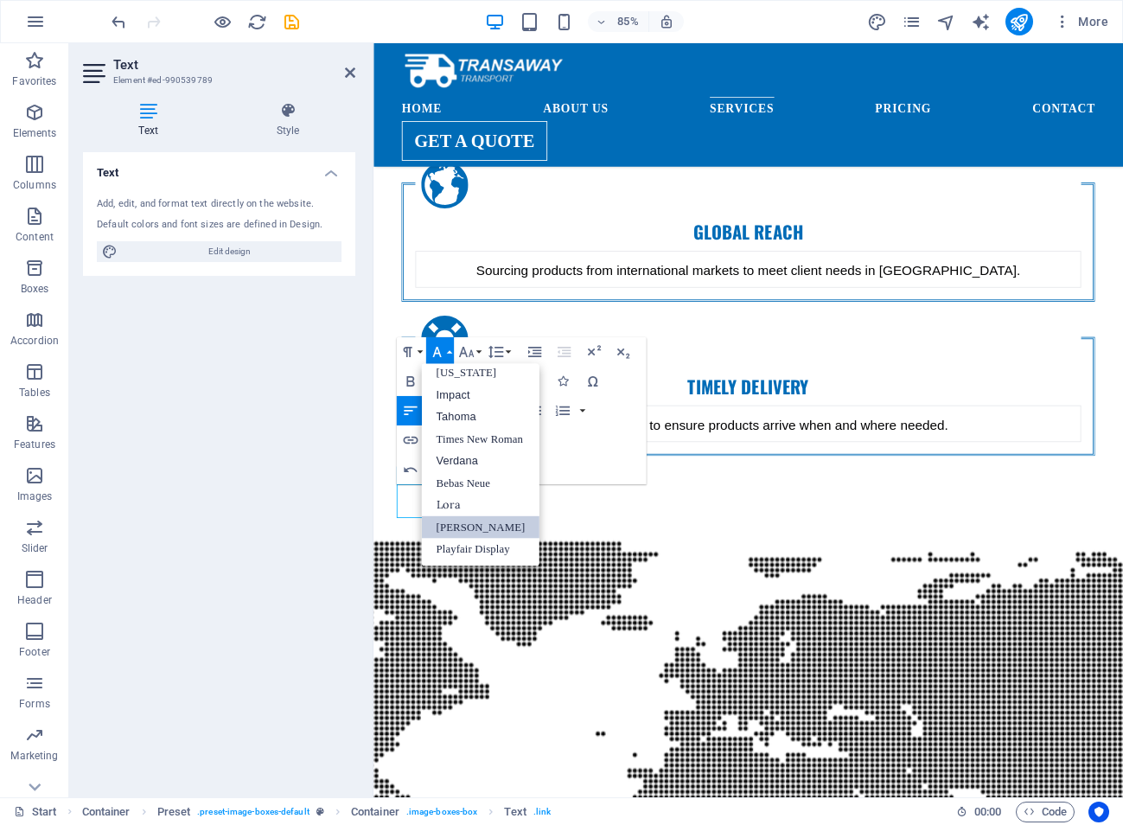
scroll to position [35, 0]
click at [460, 414] on link "Tahoma" at bounding box center [480, 416] width 118 height 22
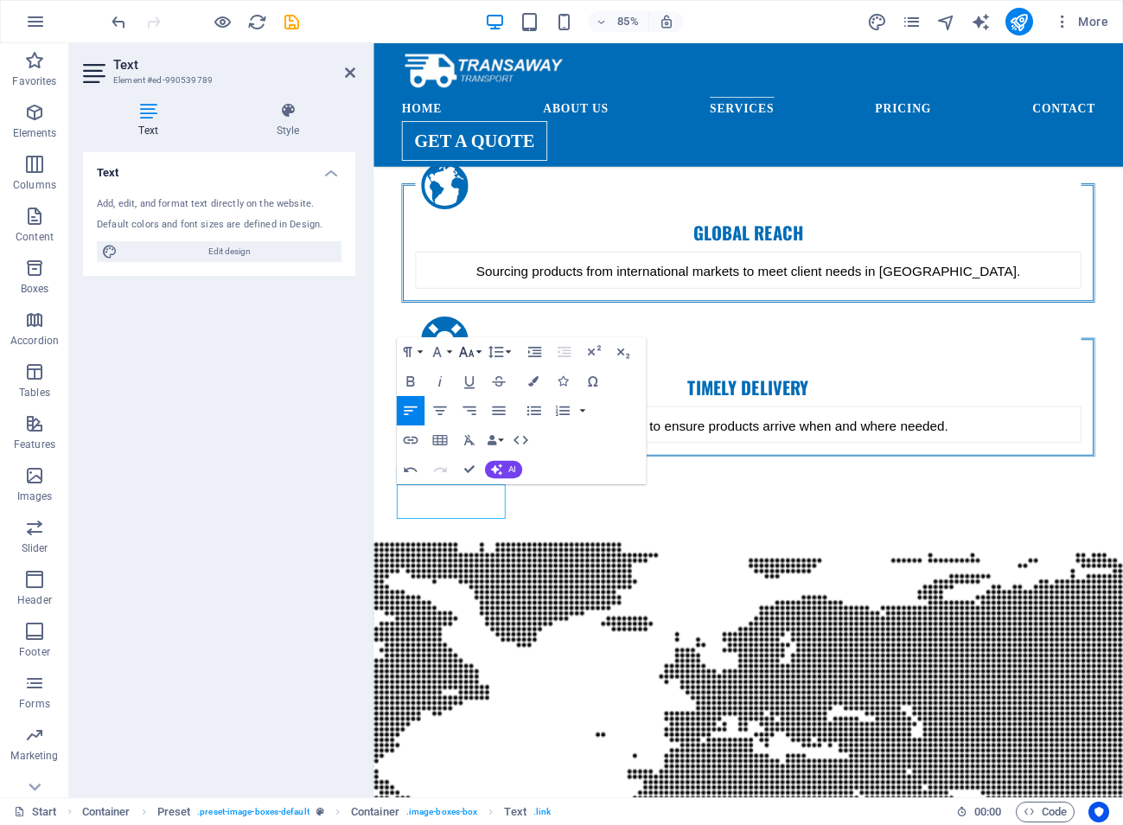
click at [477, 349] on button "Font Size" at bounding box center [469, 351] width 28 height 29
click at [468, 491] on link "14" at bounding box center [472, 491] width 53 height 22
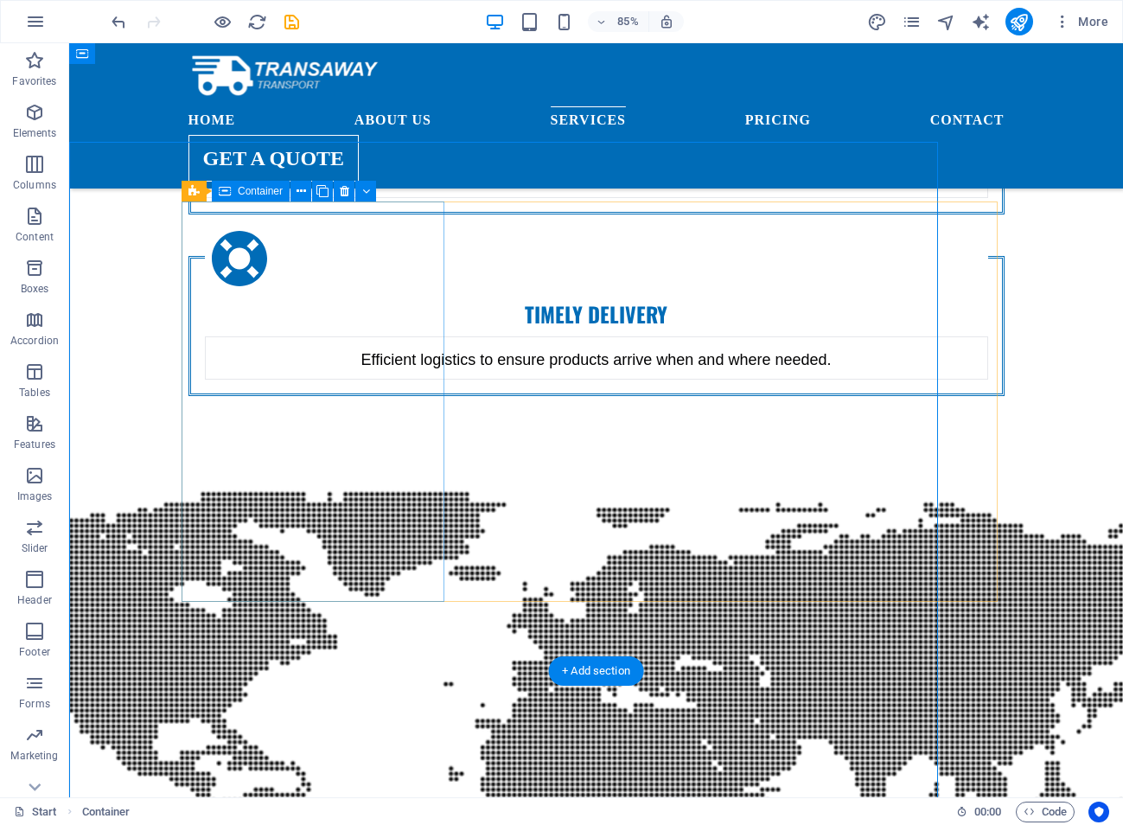
scroll to position [1707, 0]
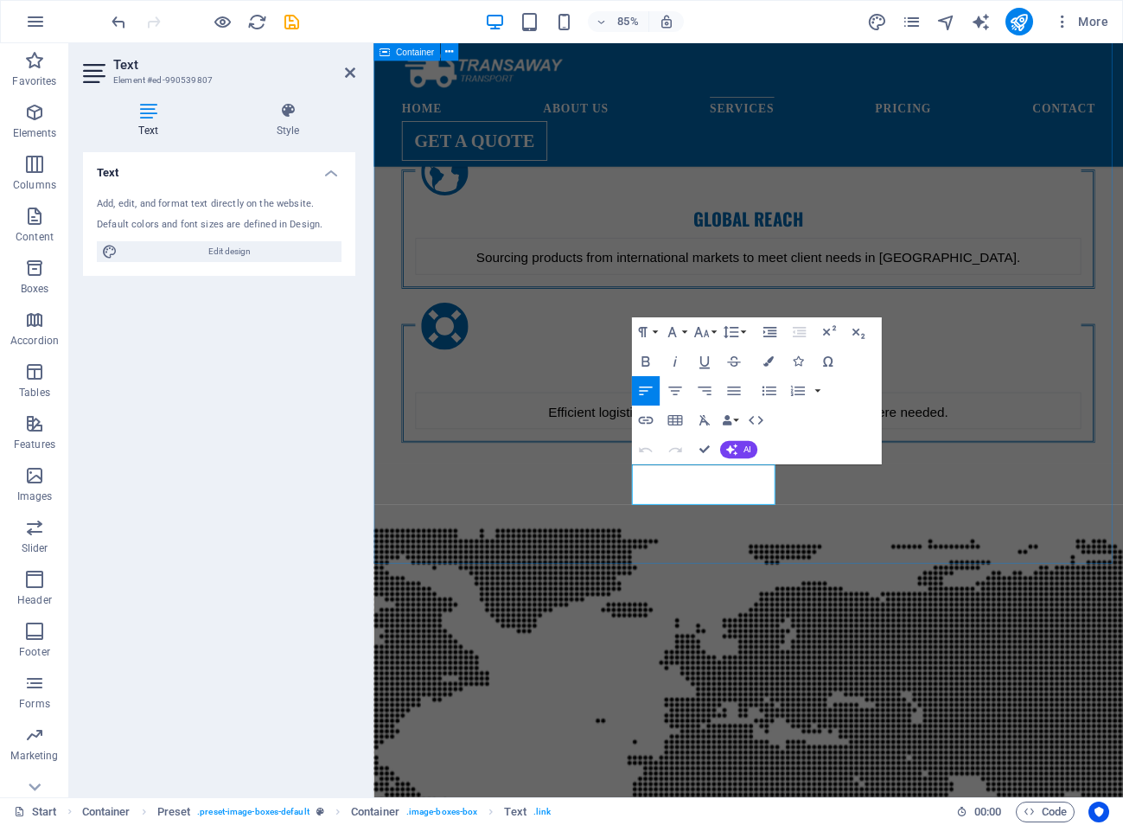
scroll to position [1840, 0]
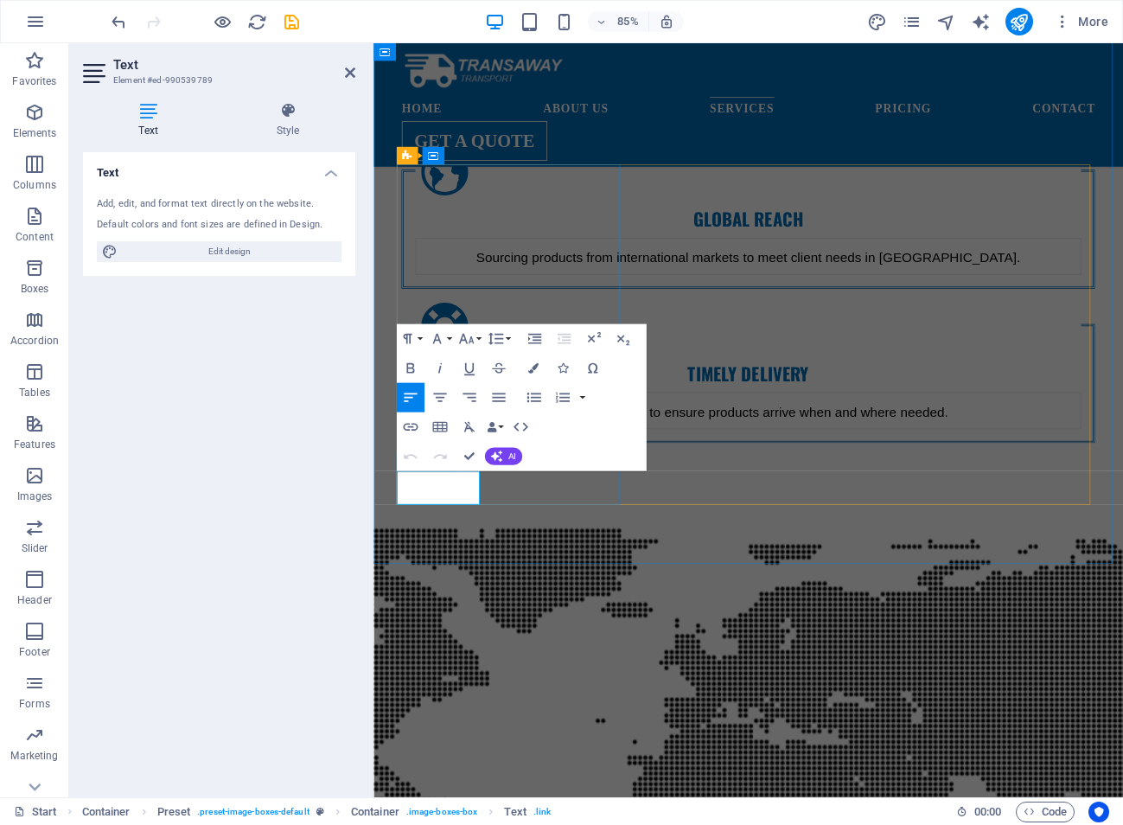
drag, startPoint x: 483, startPoint y: 561, endPoint x: 426, endPoint y: 560, distance: 57.0
copy span "Read more"
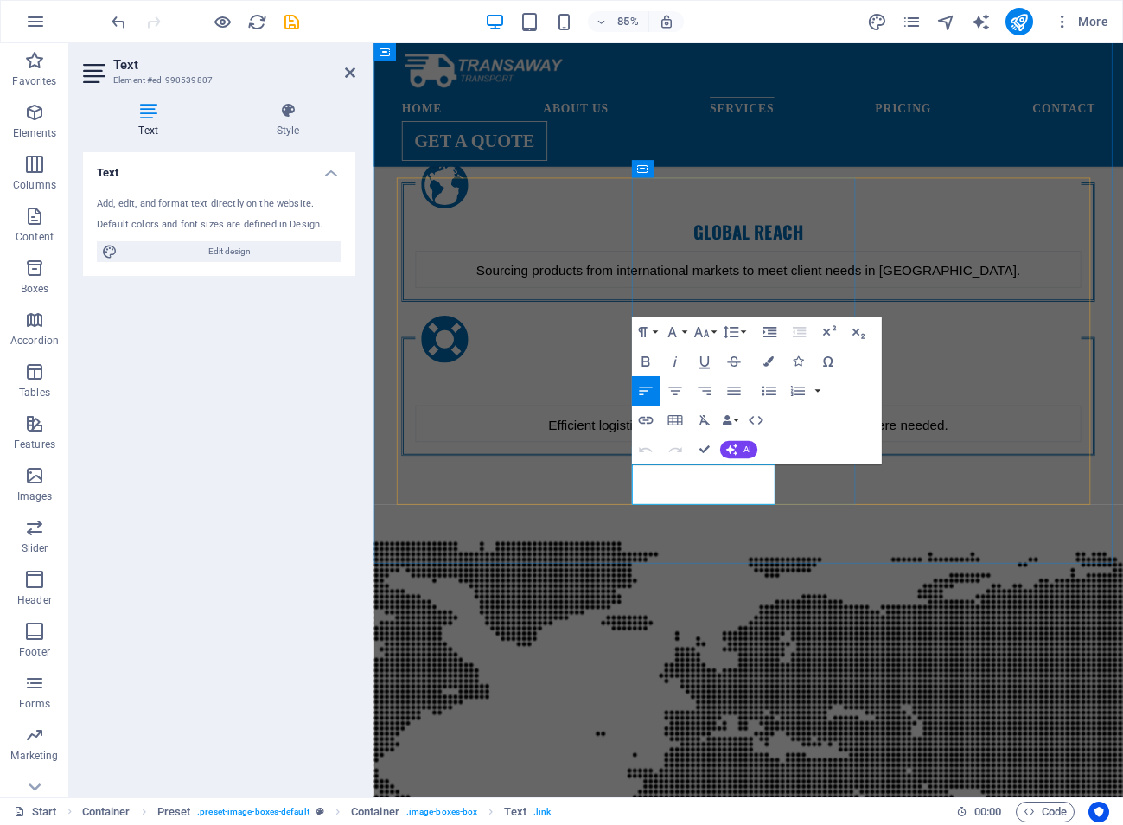
drag, startPoint x: 830, startPoint y: 553, endPoint x: 712, endPoint y: 553, distance: 117.5
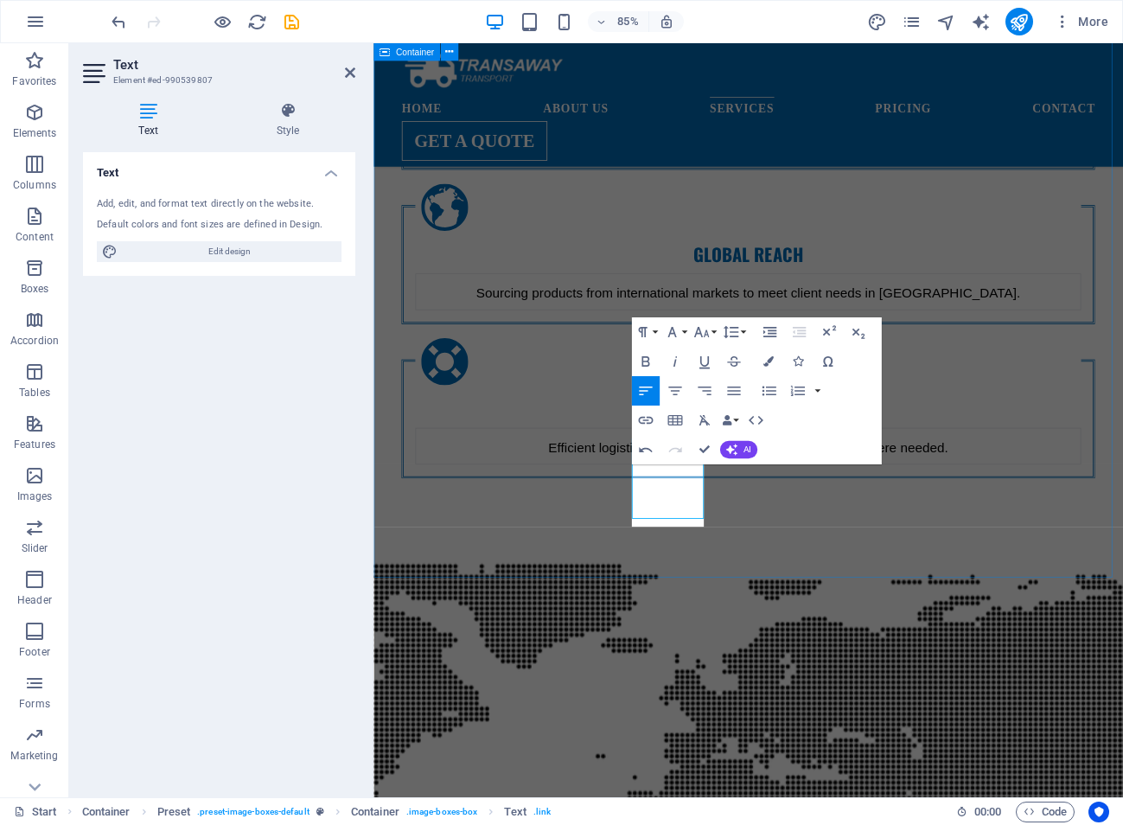
scroll to position [1830, 0]
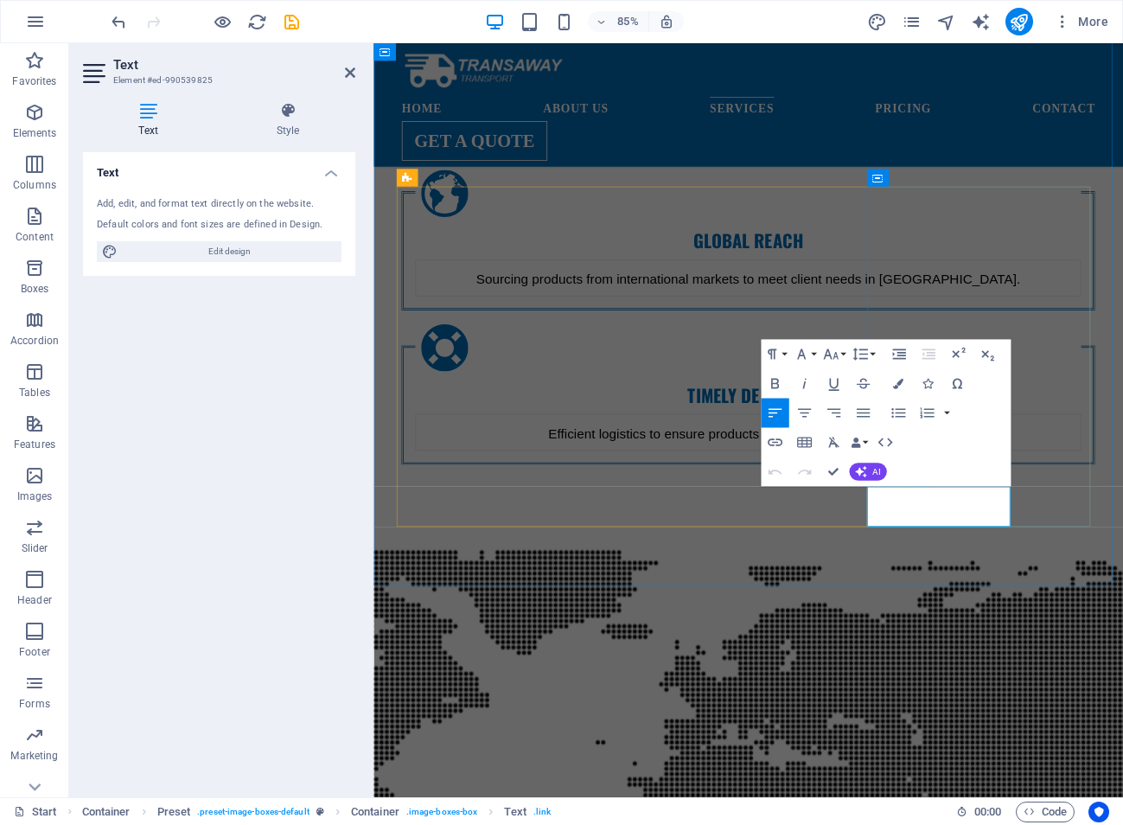
drag, startPoint x: 1103, startPoint y: 576, endPoint x: 985, endPoint y: 589, distance: 118.3
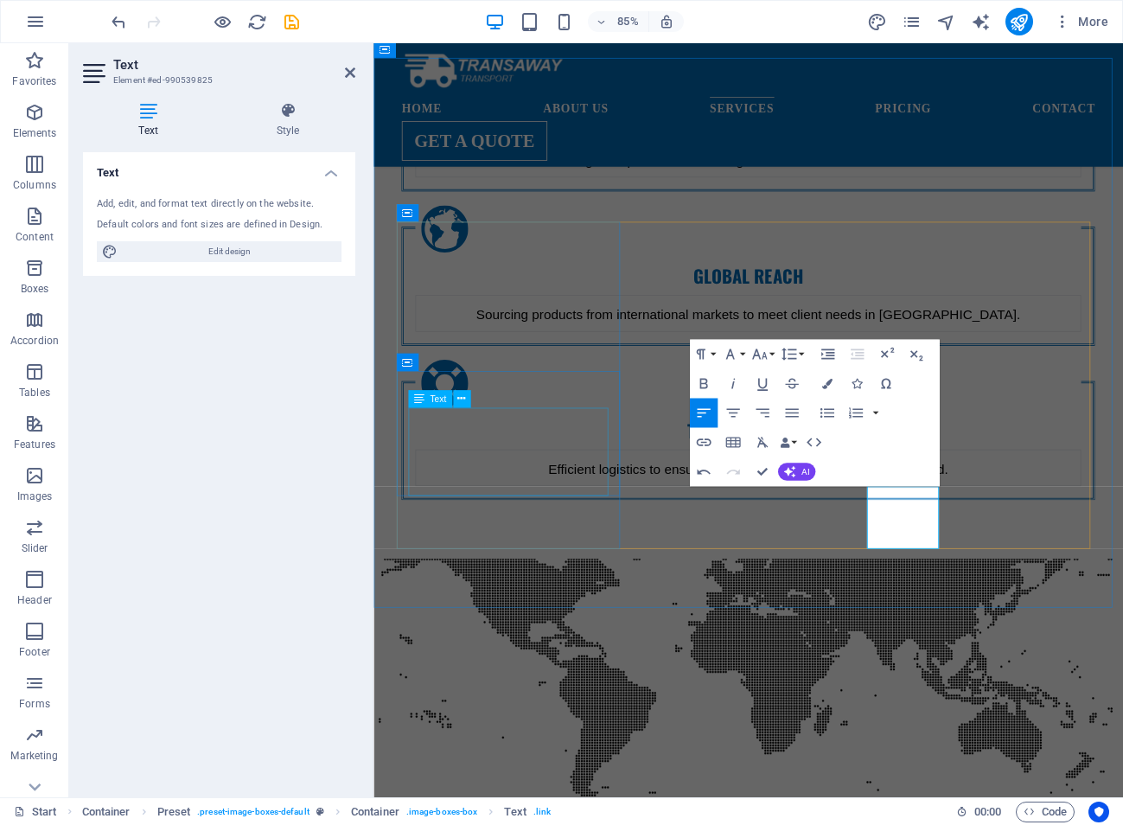
scroll to position [1804, 0]
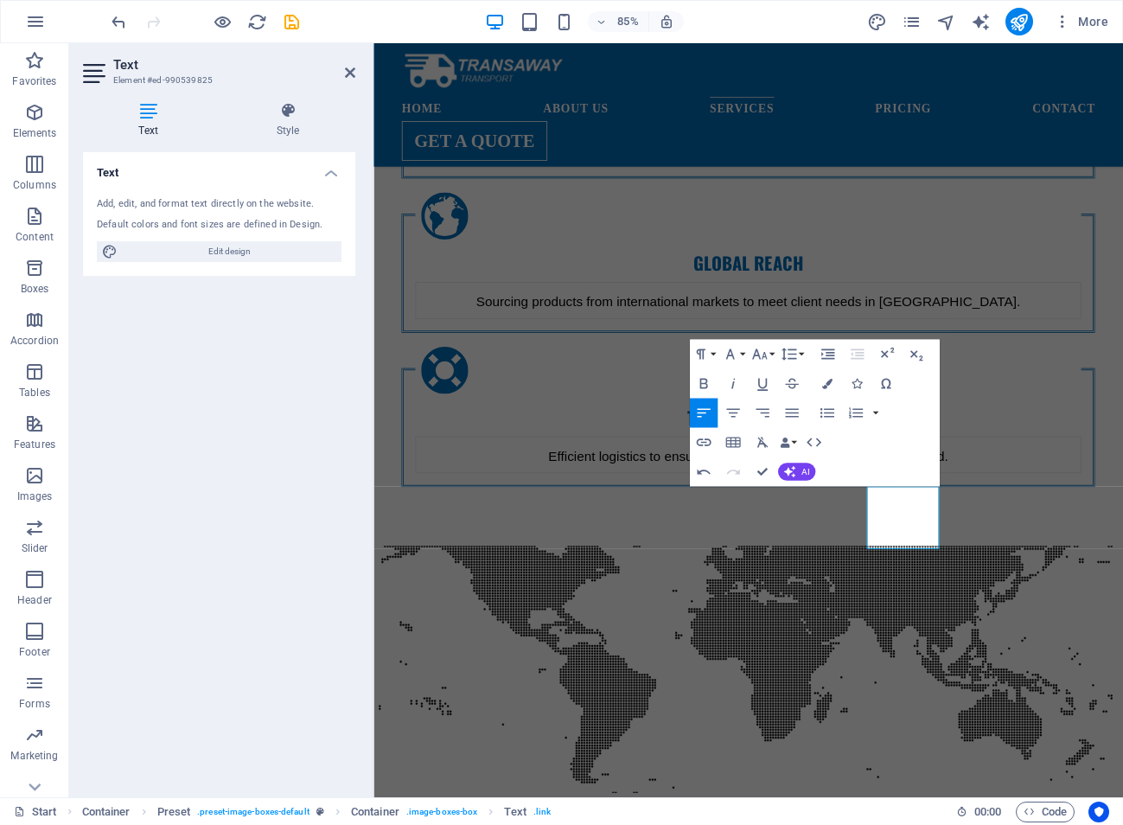
click at [137, 496] on div "Text Add, edit, and format text directly on the website. Default colors and fon…" at bounding box center [219, 467] width 272 height 631
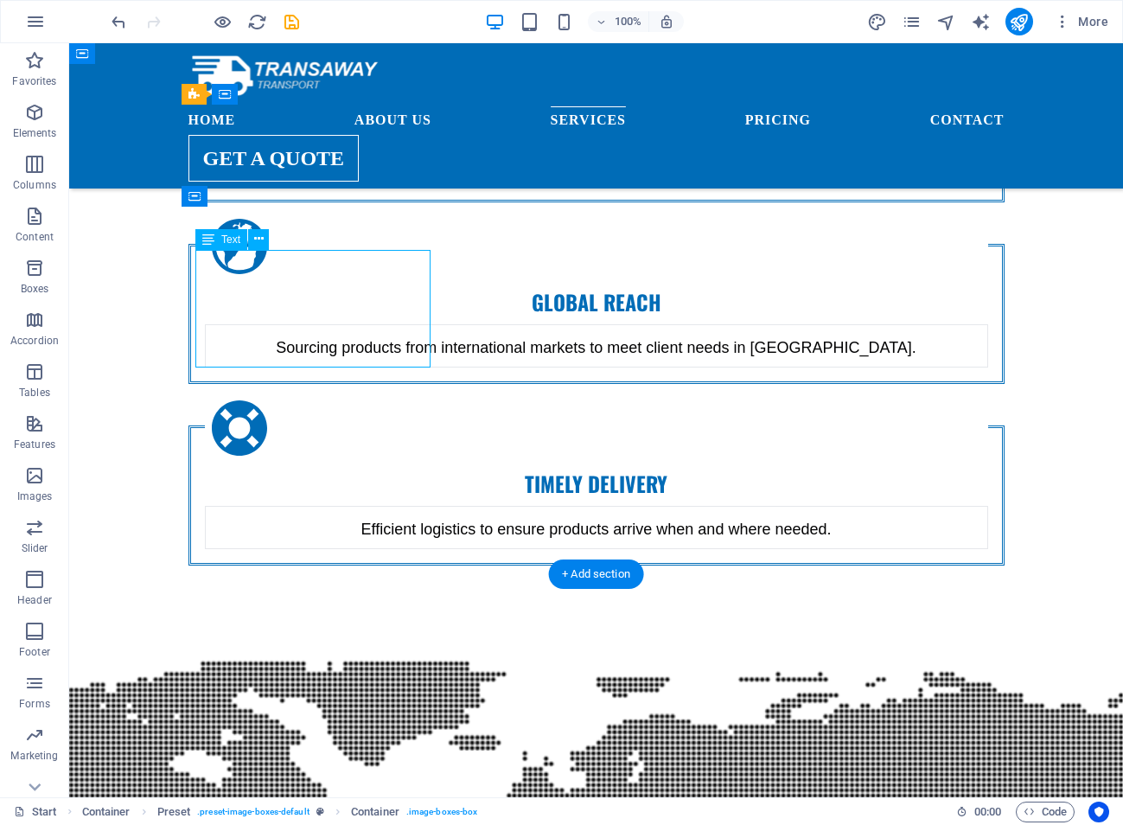
scroll to position [1937, 0]
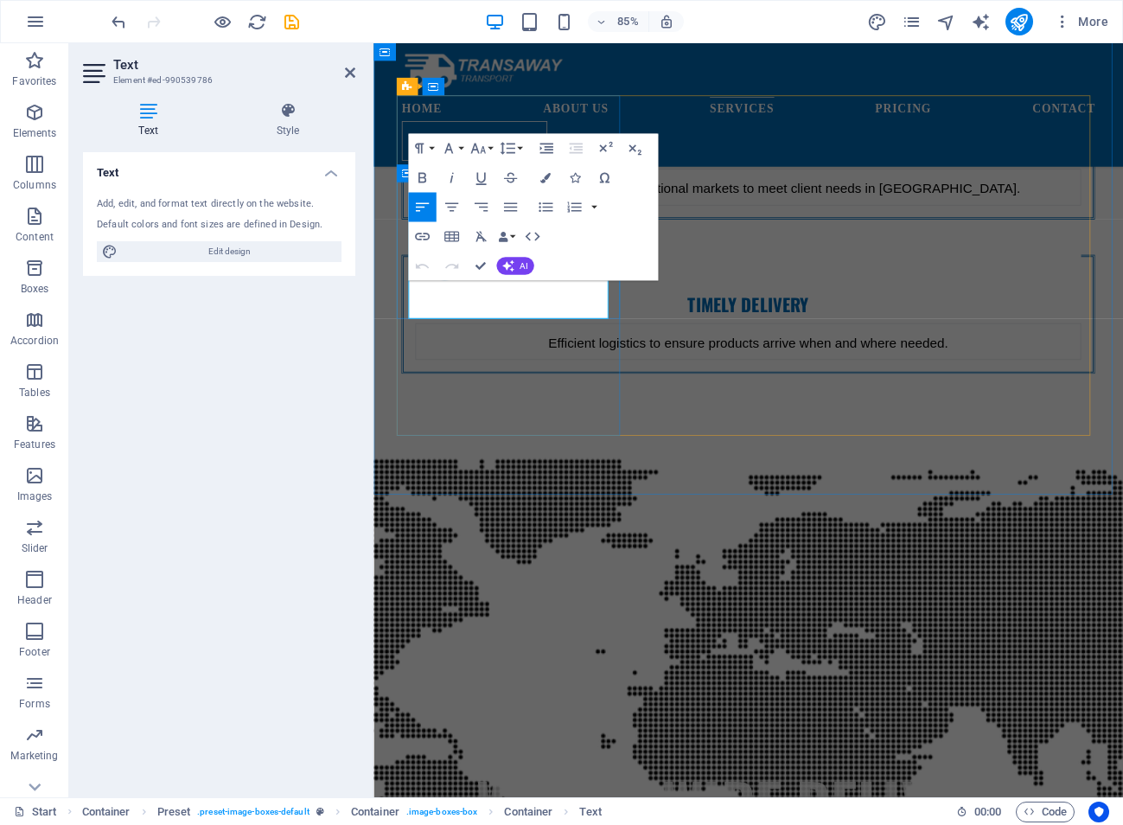
drag, startPoint x: 519, startPoint y: 341, endPoint x: 533, endPoint y: 347, distance: 15.9
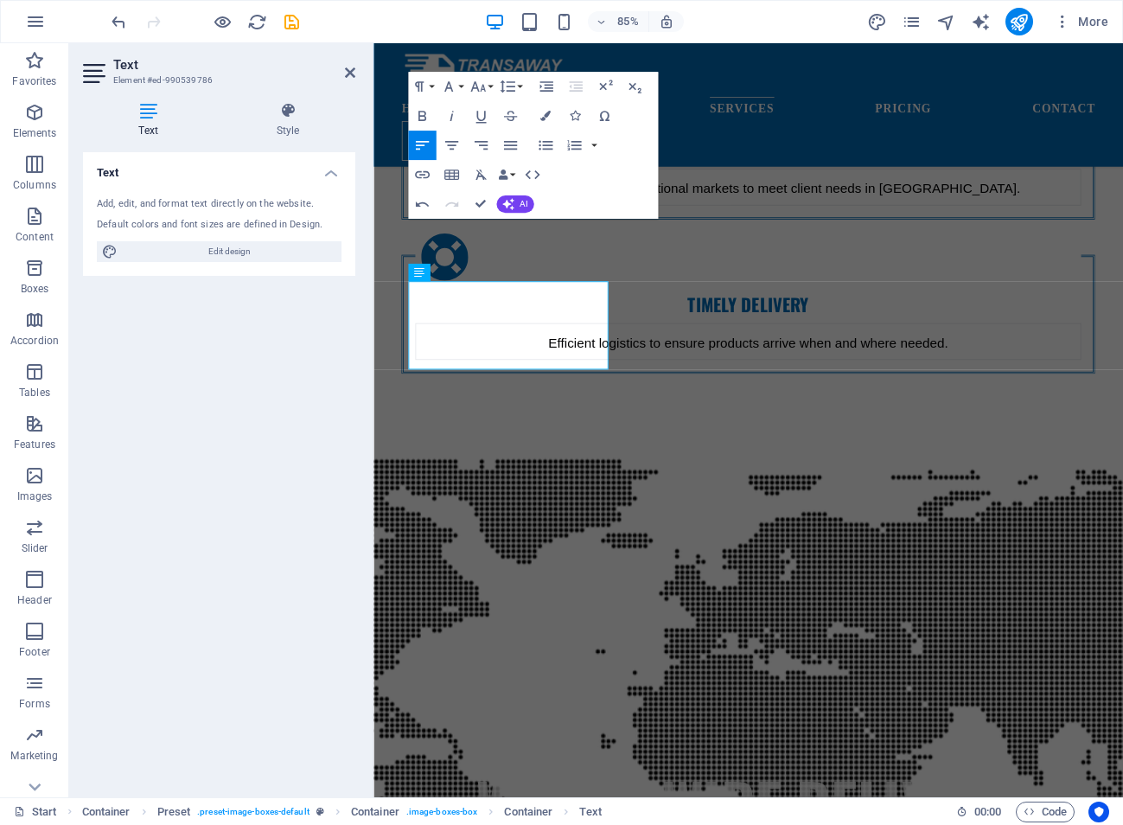
click at [203, 398] on div "Text Add, edit, and format text directly on the website. Default colors and fon…" at bounding box center [219, 467] width 272 height 631
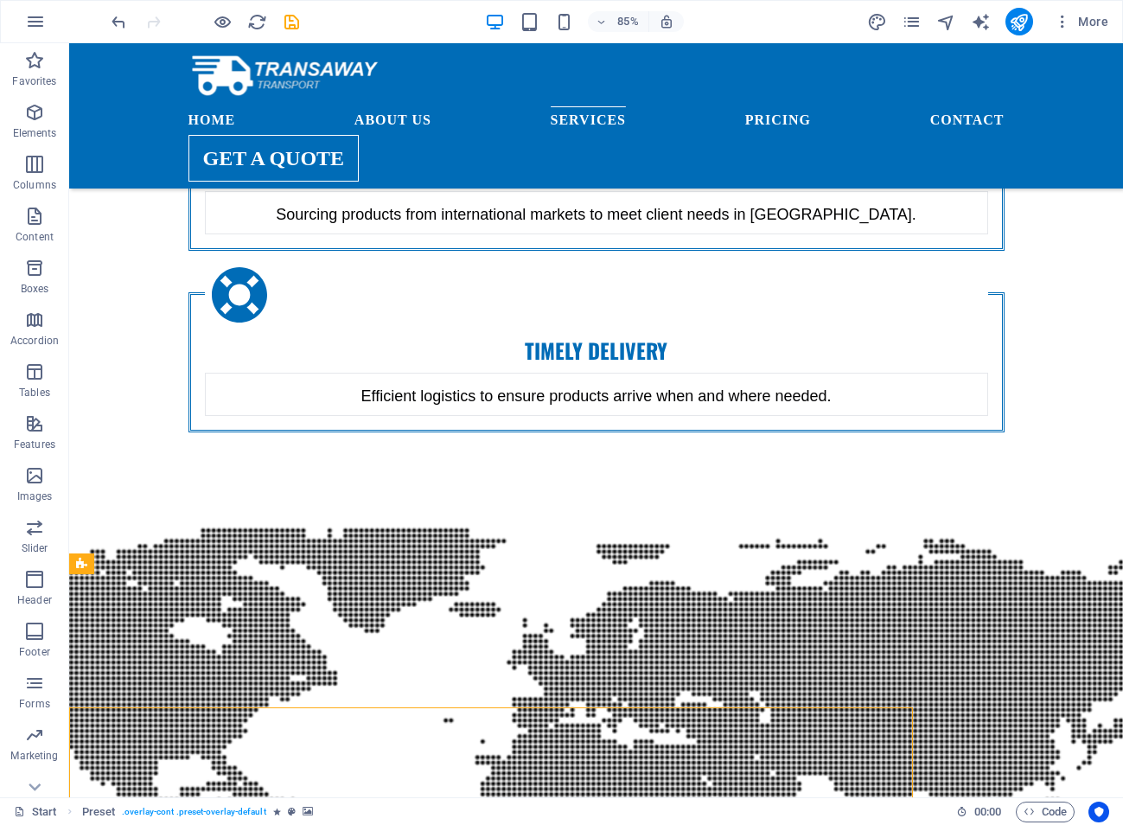
scroll to position [1804, 0]
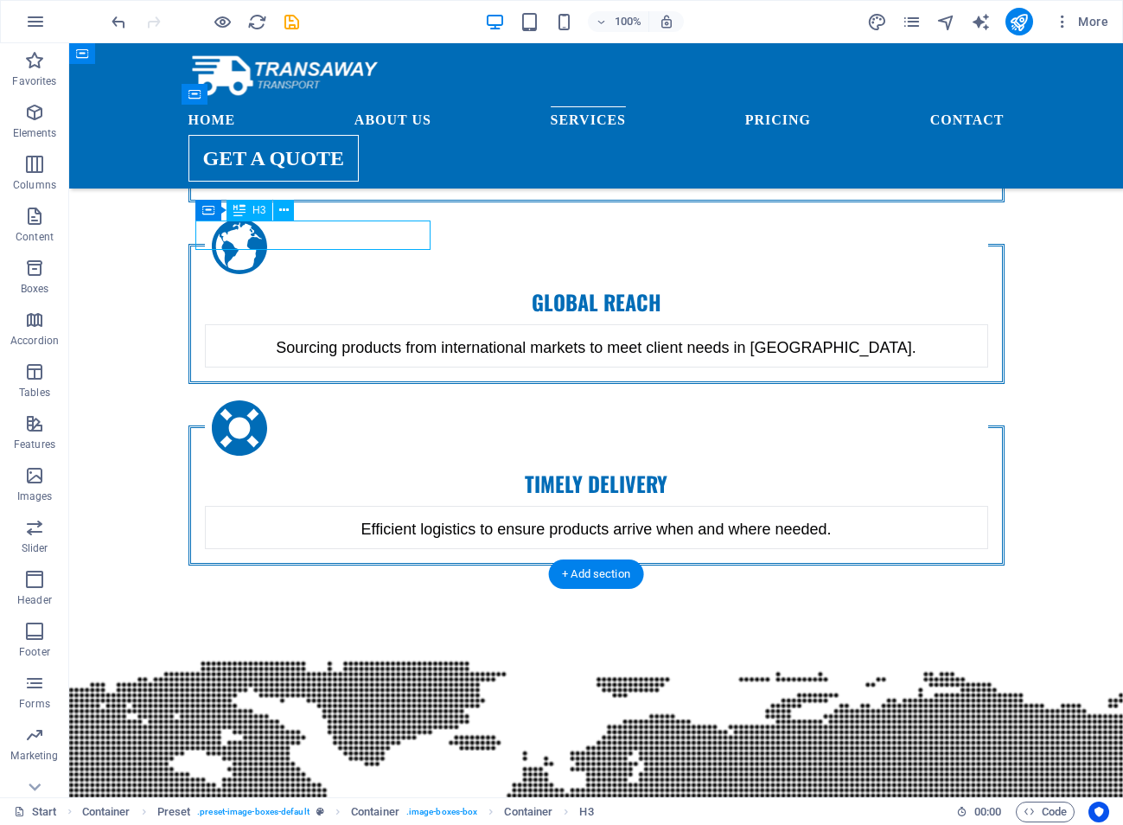
scroll to position [1937, 0]
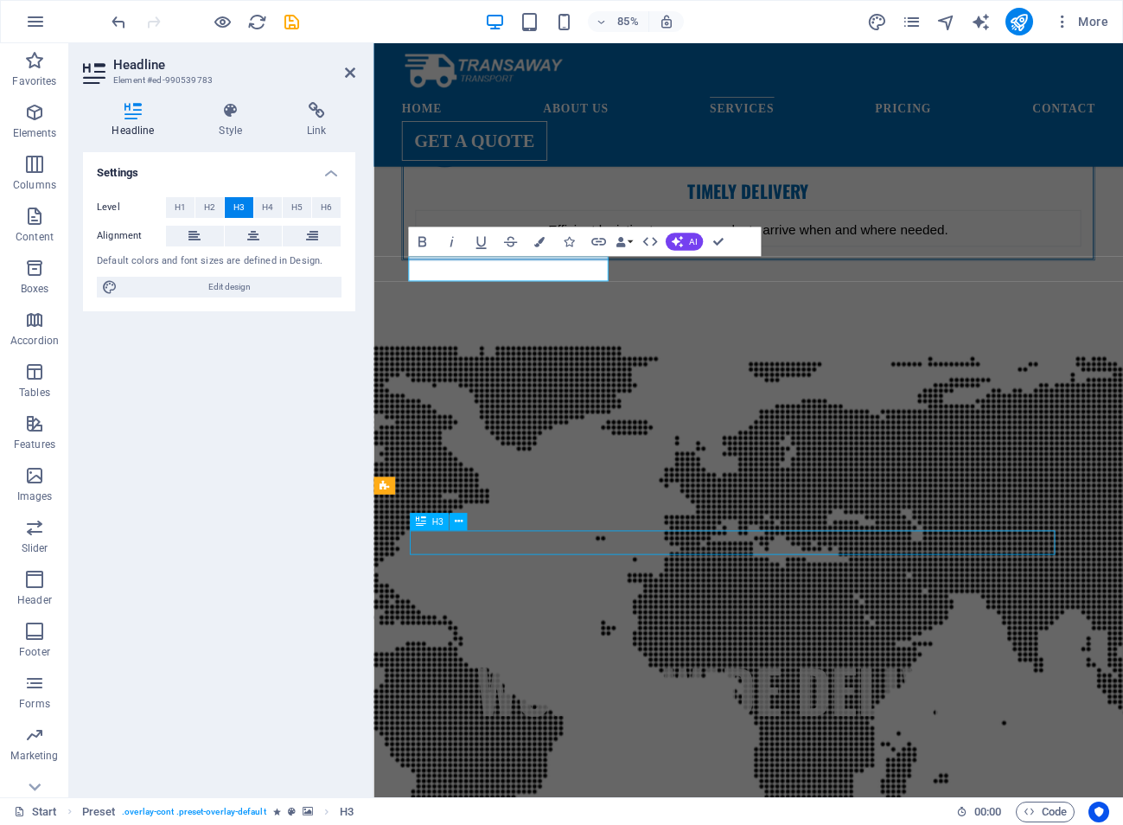
scroll to position [1804, 0]
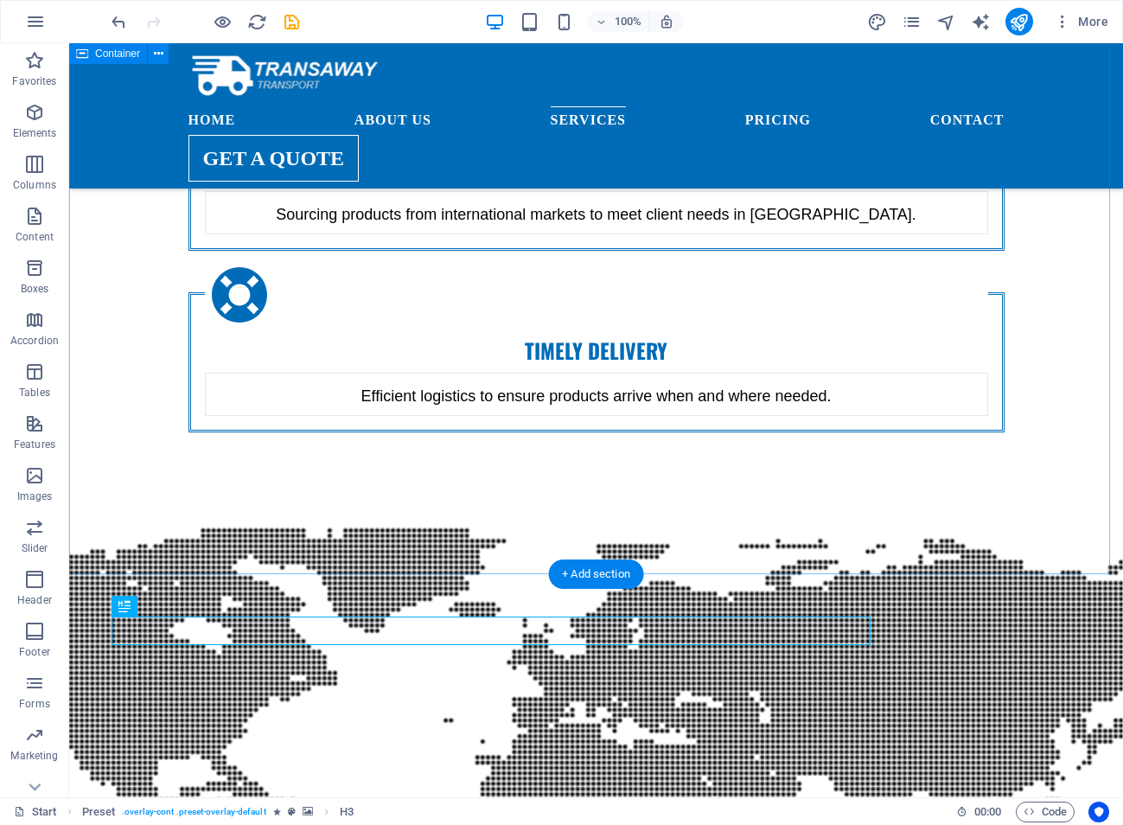
drag, startPoint x: 539, startPoint y: 630, endPoint x: 774, endPoint y: 542, distance: 250.3
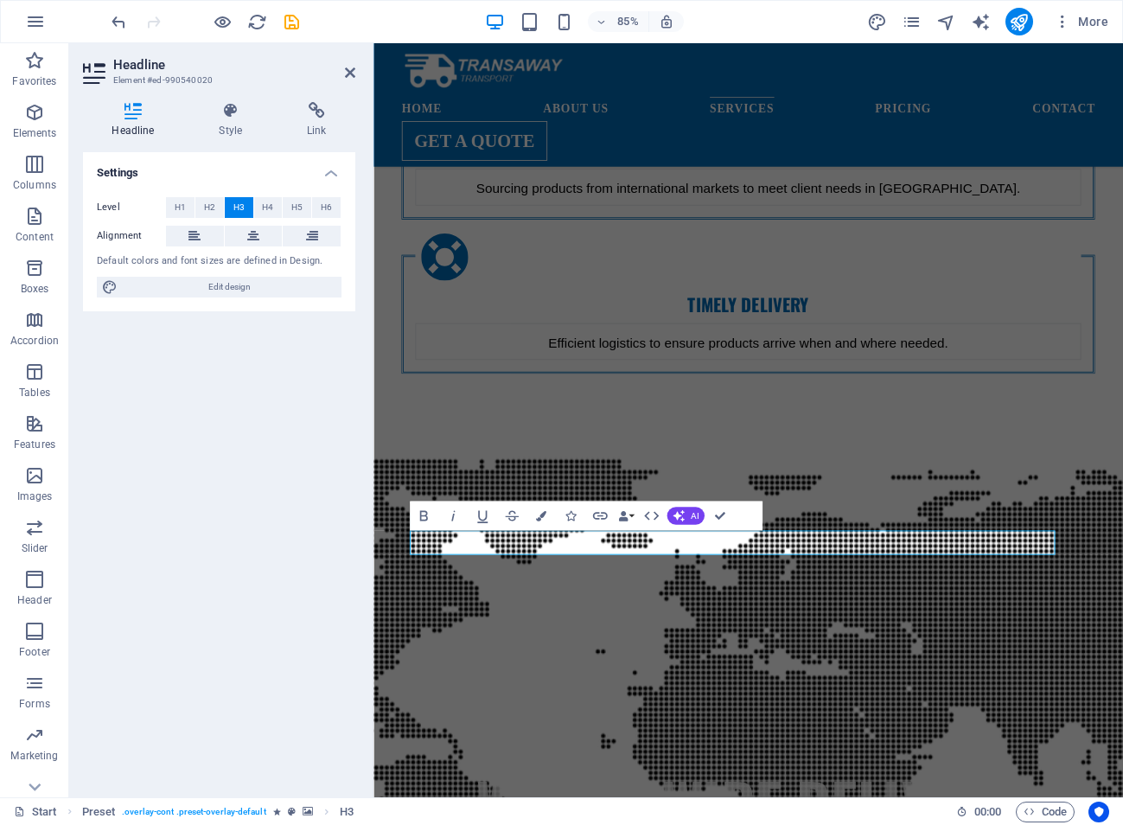
click at [212, 576] on div "Settings Level H1 H2 H3 H4 H5 H6 Alignment Default colors and font sizes are de…" at bounding box center [219, 467] width 272 height 631
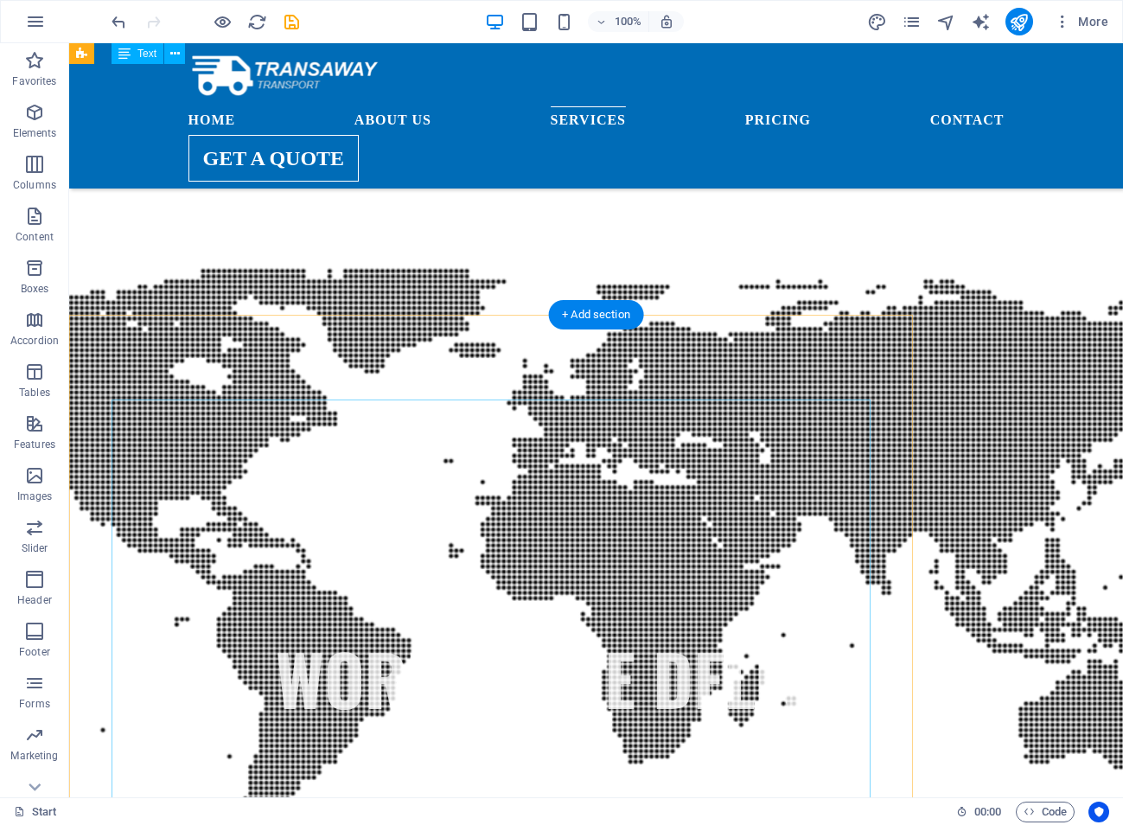
scroll to position [1717, 0]
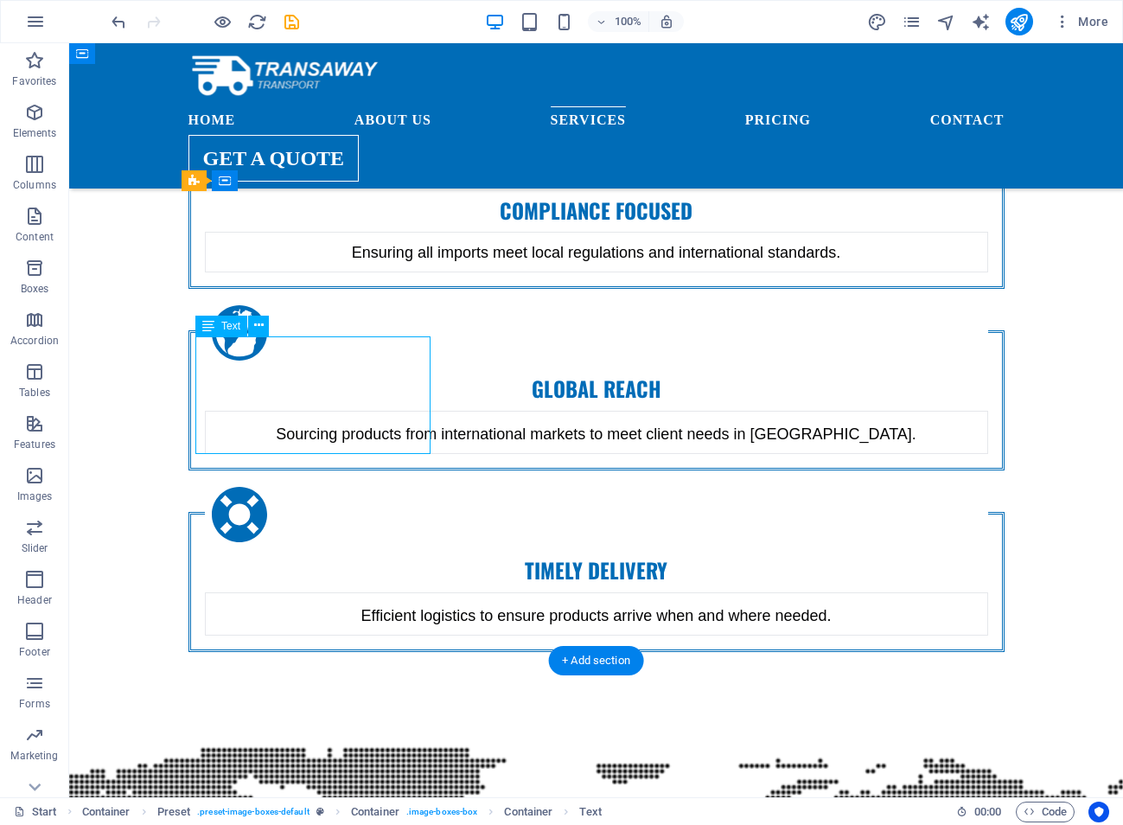
scroll to position [1850, 0]
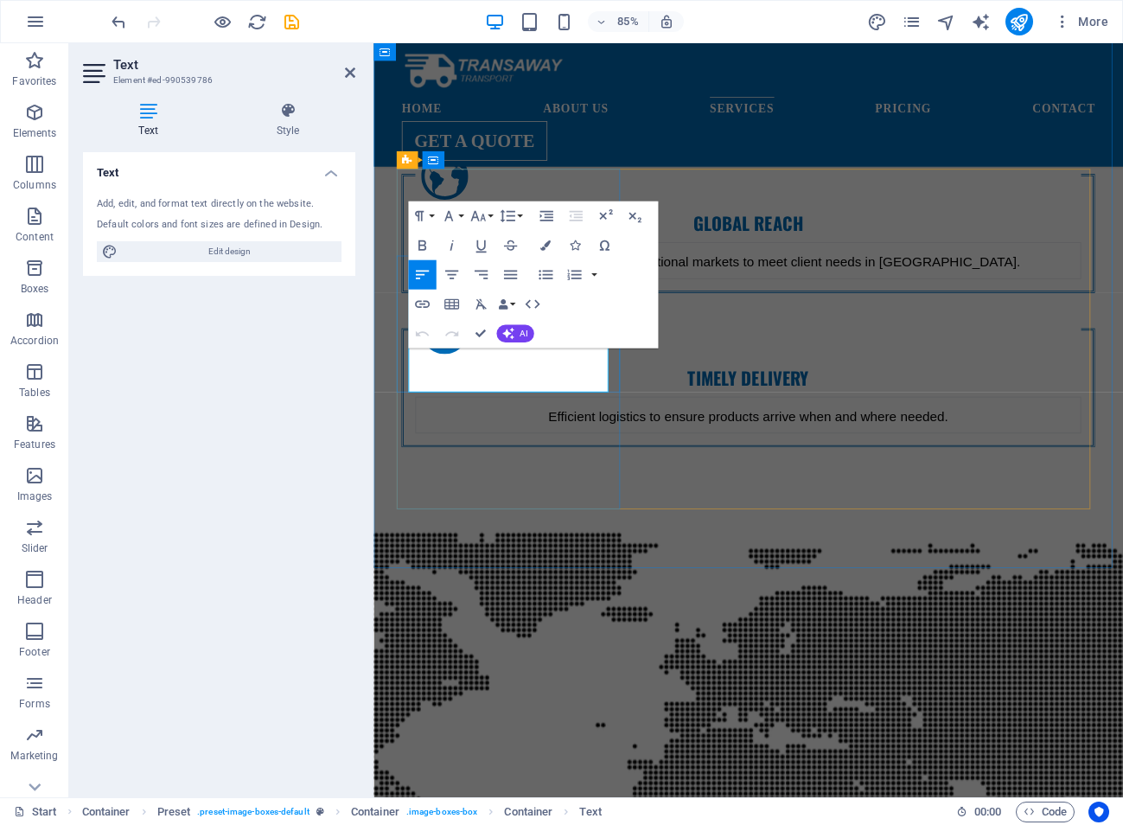
drag, startPoint x: 539, startPoint y: 430, endPoint x: 437, endPoint y: 352, distance: 128.8
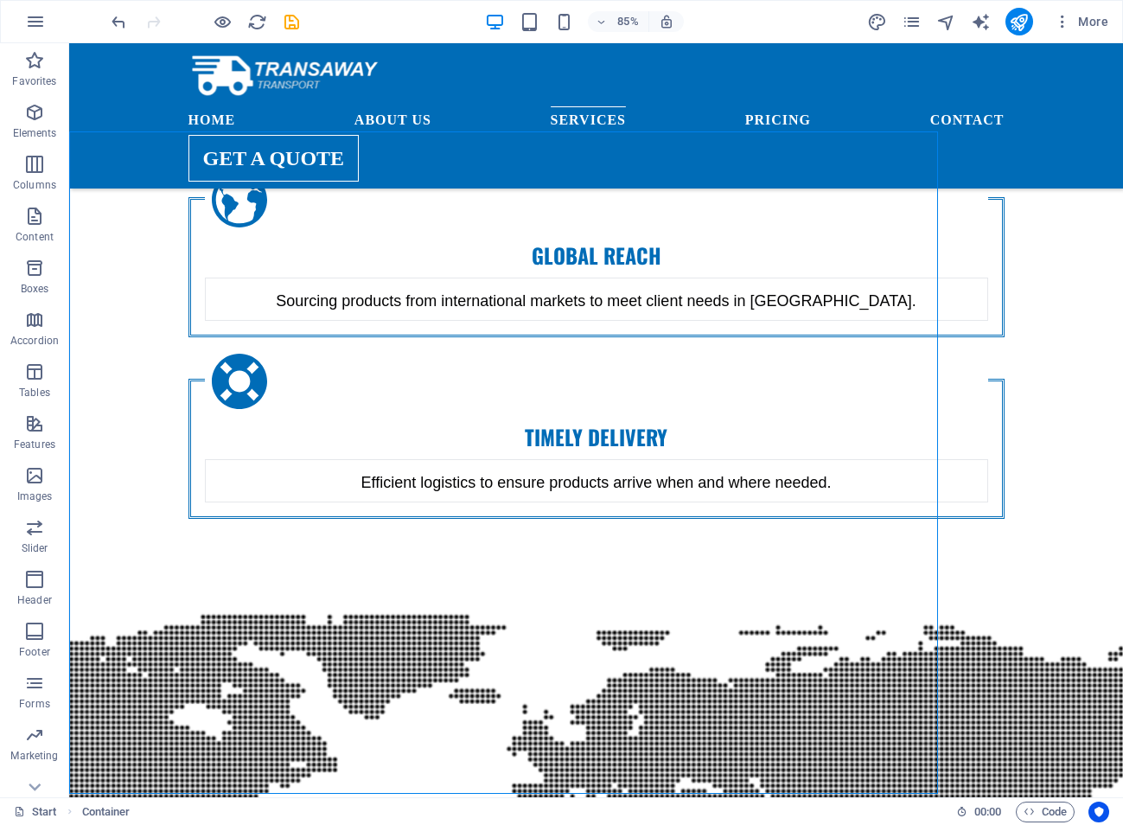
scroll to position [1717, 0]
